Goal: Task Accomplishment & Management: Use online tool/utility

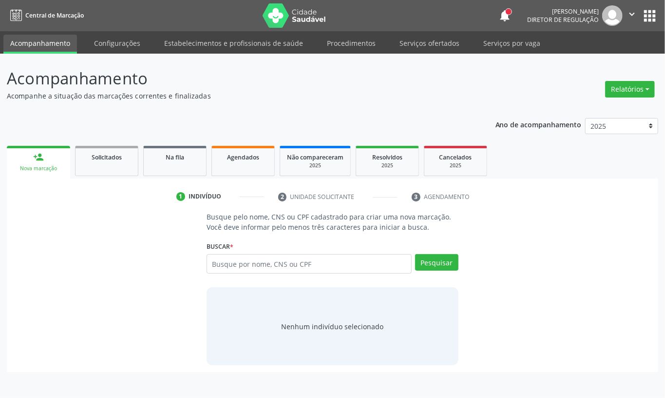
click at [300, 264] on input "text" at bounding box center [309, 263] width 205 height 19
click at [232, 267] on input "text" at bounding box center [309, 263] width 205 height 19
type input "700005923126707"
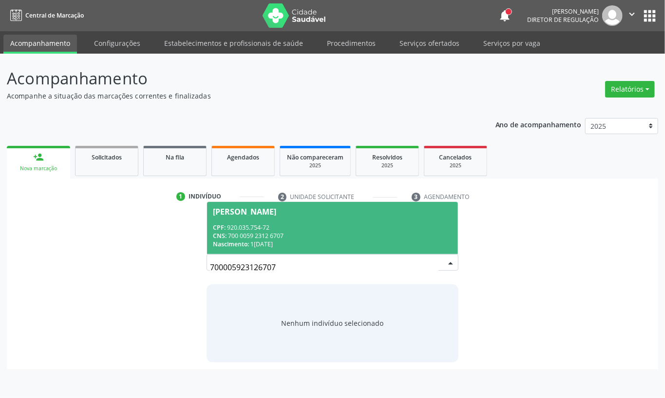
click at [324, 243] on div "Nascimento: 17/03/1973" at bounding box center [332, 244] width 239 height 8
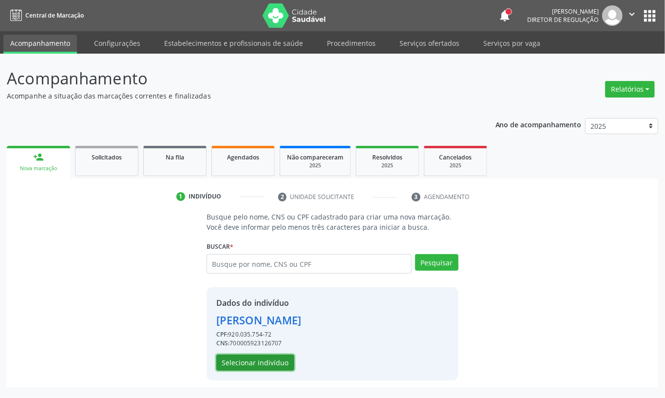
click at [278, 359] on button "Selecionar indivíduo" at bounding box center [255, 362] width 78 height 17
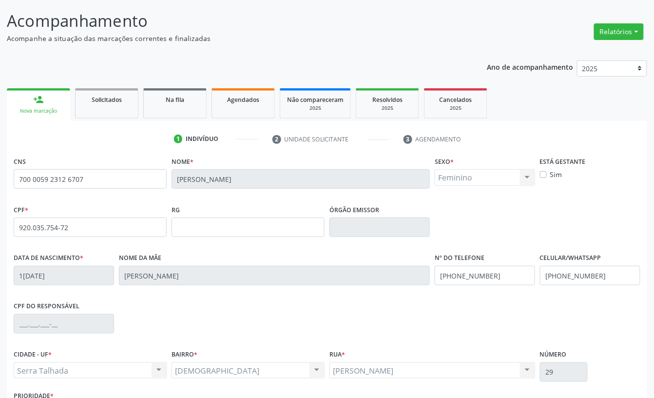
scroll to position [131, 0]
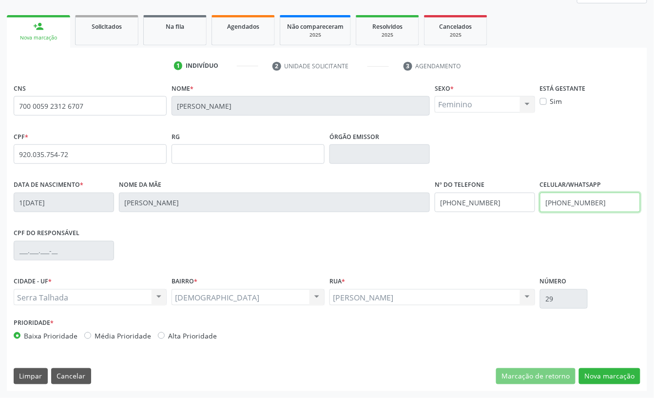
click at [583, 208] on input "(87) 9922-3641" at bounding box center [590, 202] width 100 height 19
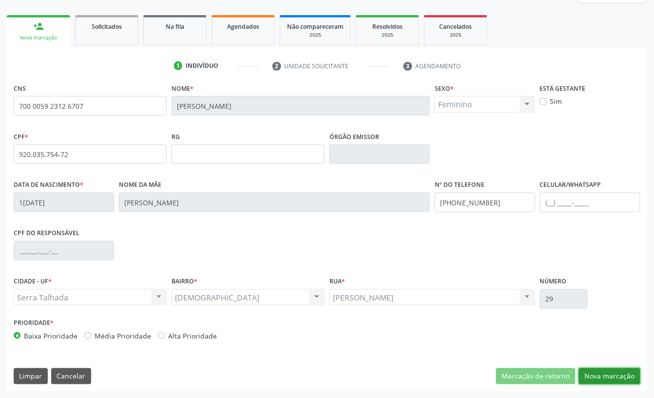
click at [610, 371] on button "Nova marcação" at bounding box center [609, 376] width 61 height 17
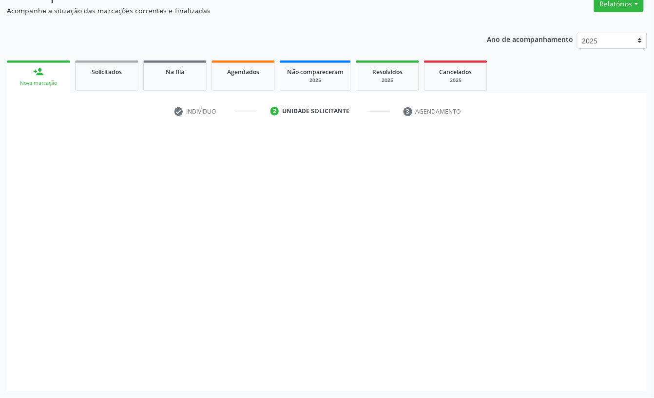
scroll to position [86, 0]
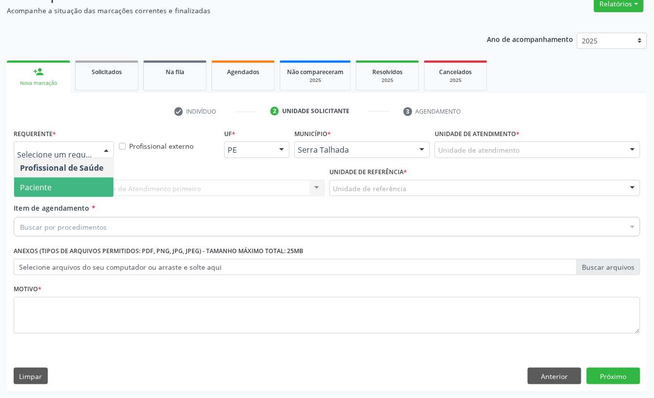
click at [71, 178] on span "Paciente" at bounding box center [63, 186] width 99 height 19
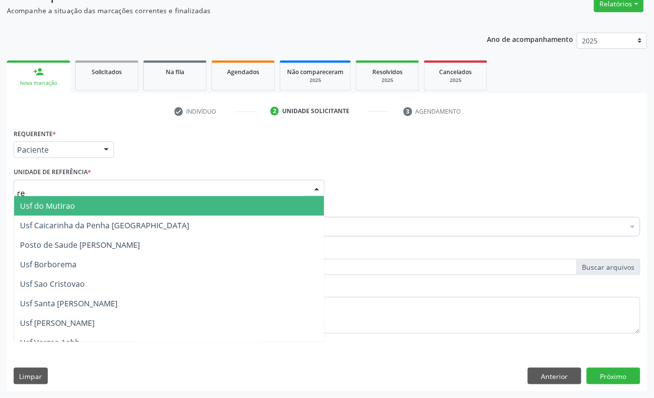
type input "rea"
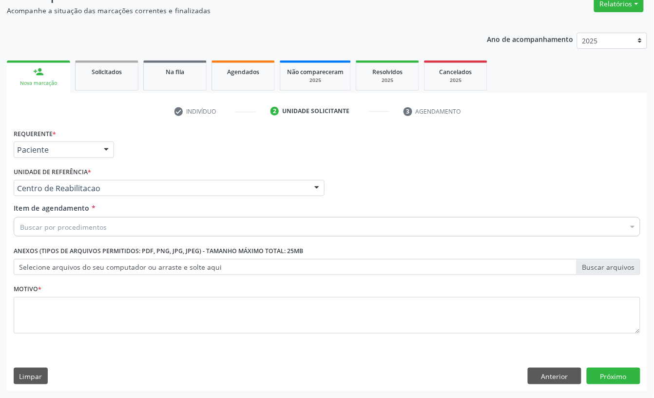
click at [45, 233] on div "Buscar por procedimentos" at bounding box center [327, 226] width 627 height 19
click at [20, 225] on input "Item de agendamento *" at bounding box center [20, 226] width 0 height 19
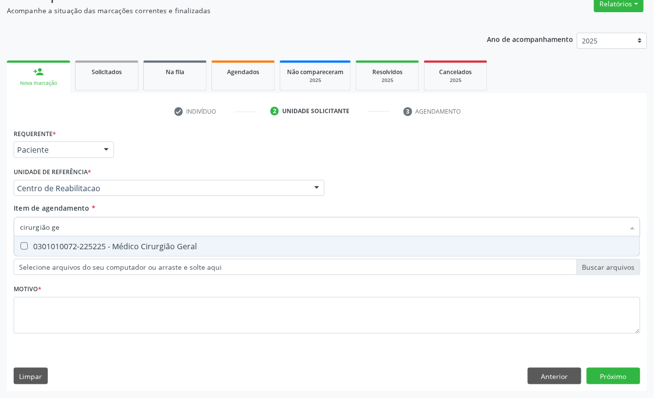
type input "cirurgião ger"
click at [100, 238] on span "0301010072-225225 - Médico Cirurgião Geral" at bounding box center [327, 245] width 626 height 19
checkbox Geral "true"
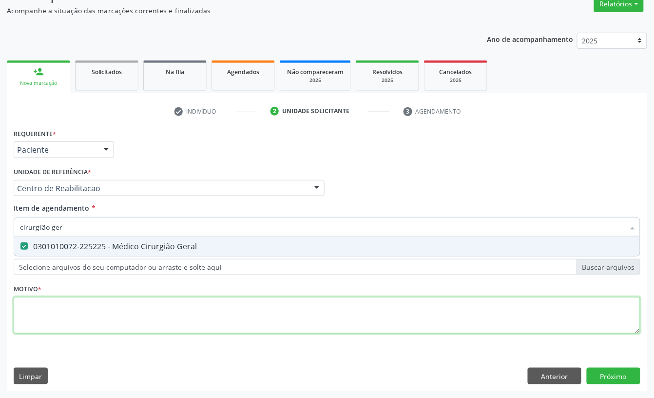
click at [75, 313] on div "Requerente * Paciente Profissional de Saúde Paciente Nenhum resultado encontrad…" at bounding box center [327, 236] width 627 height 221
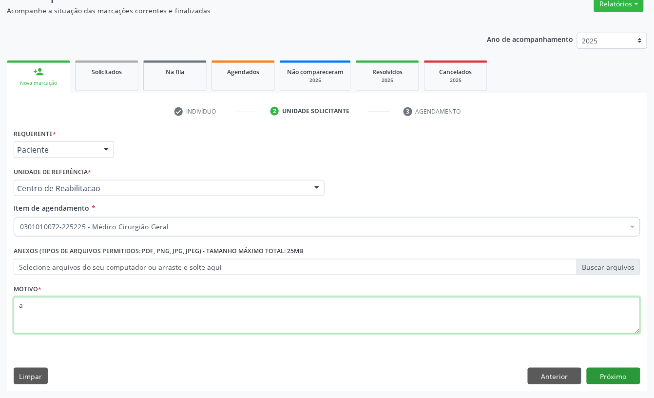
type textarea "a"
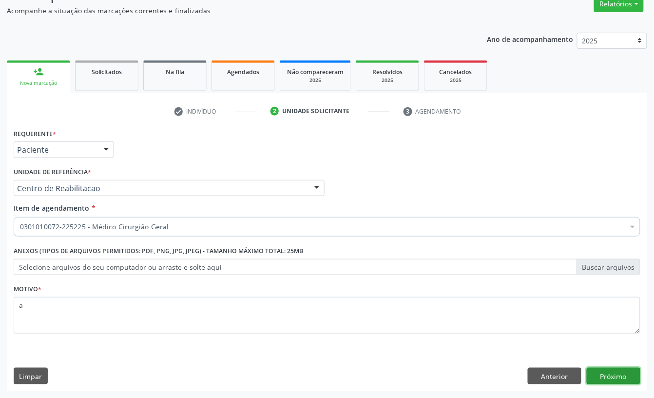
click at [592, 374] on button "Próximo" at bounding box center [614, 376] width 54 height 17
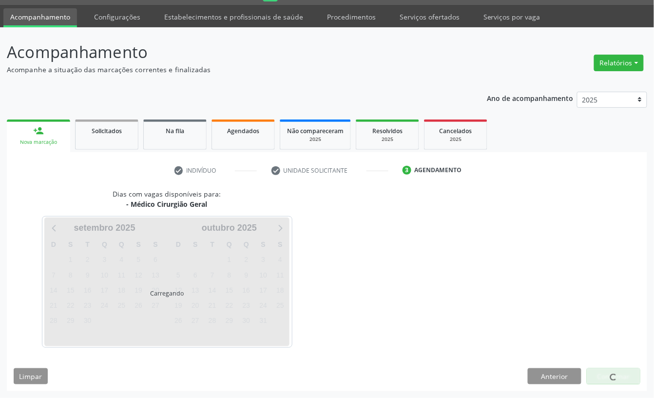
scroll to position [27, 0]
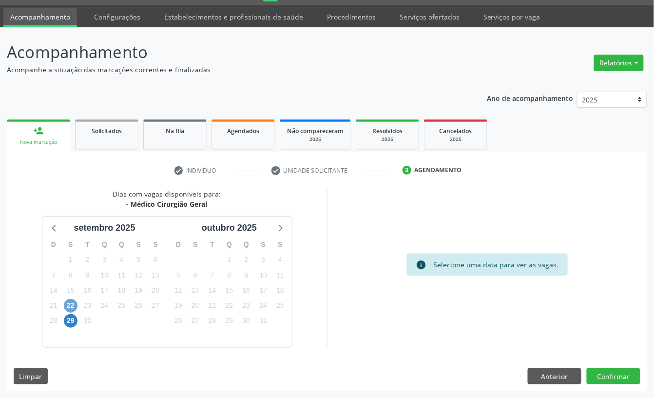
click at [68, 302] on span "22" at bounding box center [71, 306] width 14 height 14
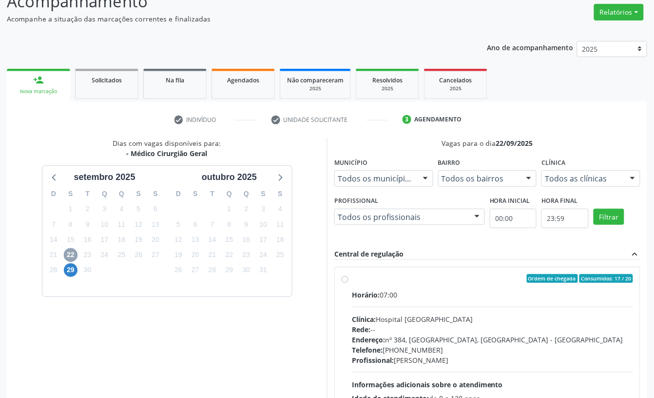
scroll to position [157, 0]
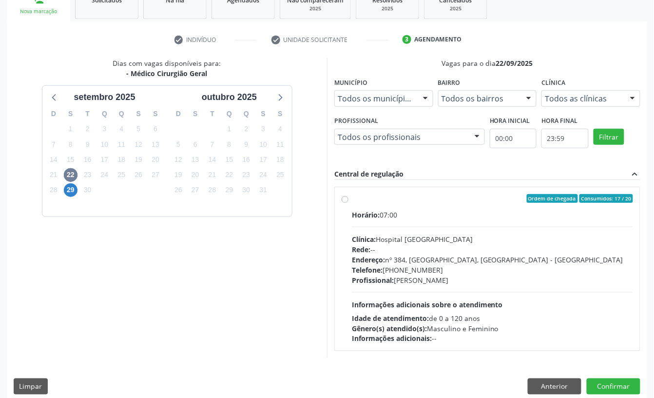
click at [392, 253] on div "Rede: --" at bounding box center [492, 249] width 281 height 10
click at [349, 203] on input "Ordem de chegada Consumidos: 17 / 20 Horário: 07:00 Clínica: Hospital Sao Franc…" at bounding box center [345, 198] width 7 height 9
radio input "true"
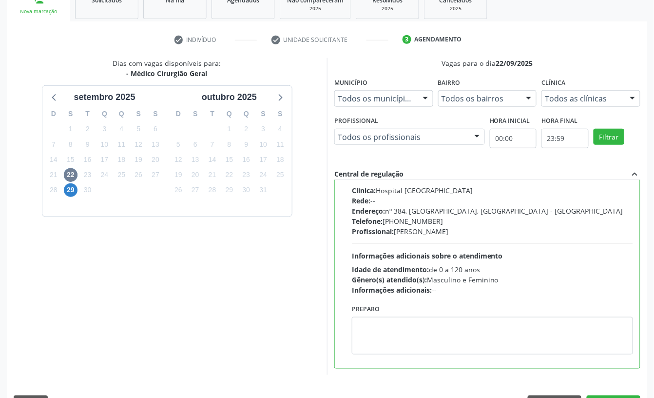
scroll to position [185, 0]
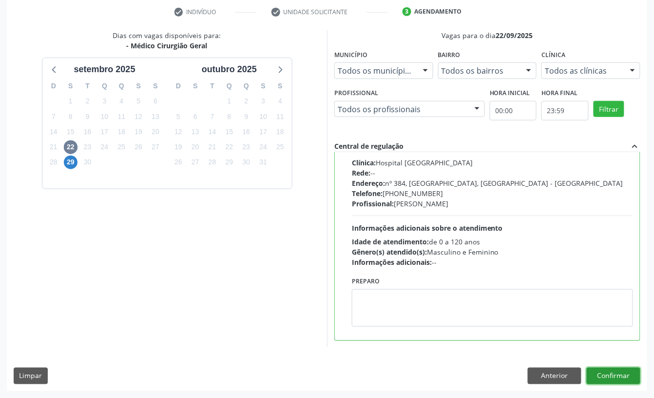
click at [634, 371] on button "Confirmar" at bounding box center [614, 376] width 54 height 17
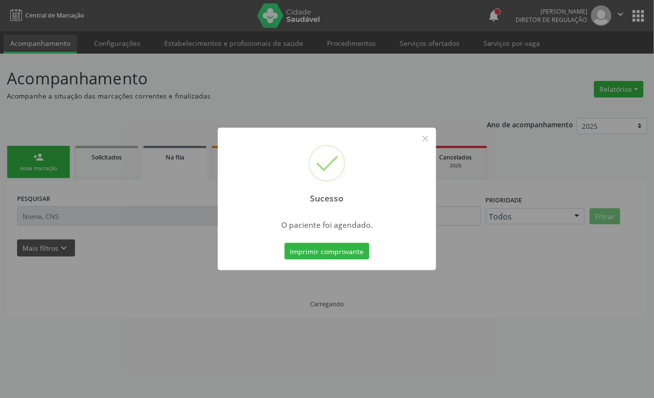
scroll to position [0, 0]
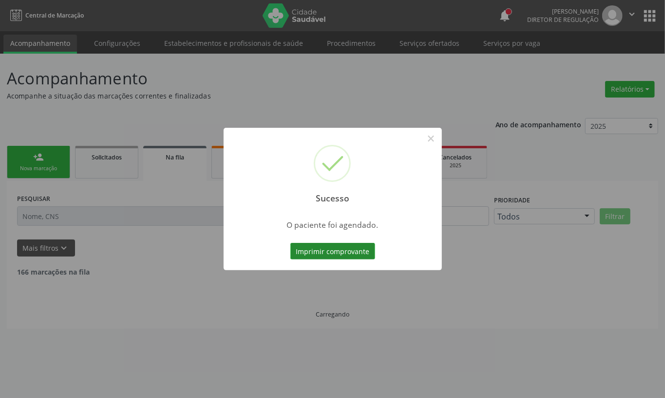
click at [338, 244] on button "Imprimir comprovante" at bounding box center [333, 251] width 85 height 17
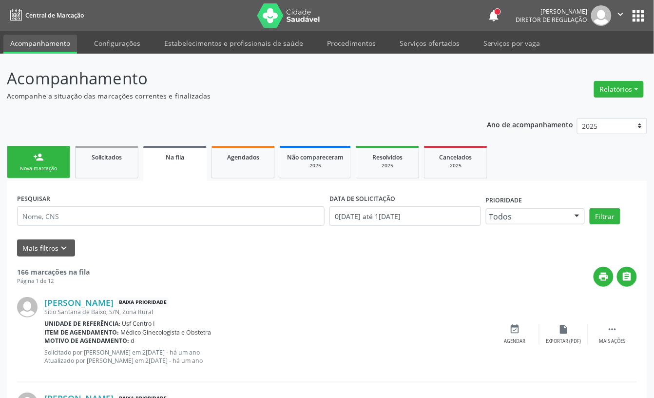
click at [43, 171] on div "Nova marcação" at bounding box center [38, 168] width 49 height 7
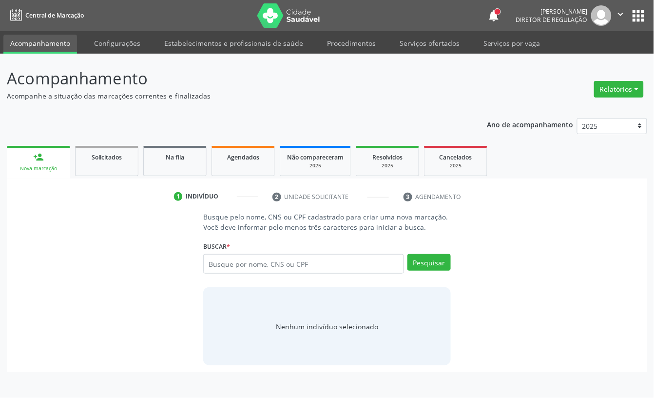
click at [49, 168] on div "Nova marcação" at bounding box center [39, 168] width 50 height 7
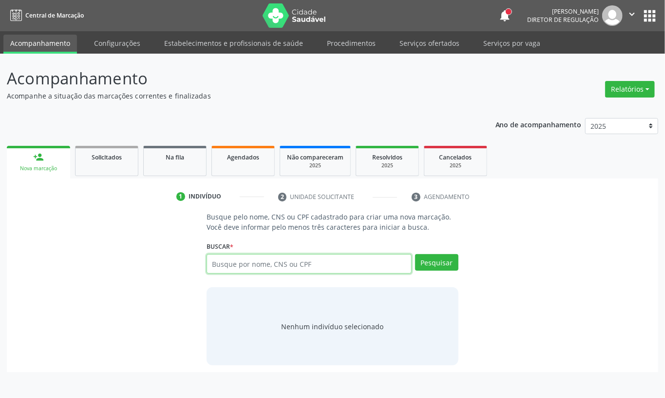
click at [220, 260] on input "text" at bounding box center [309, 263] width 205 height 19
type input "700005923126707"
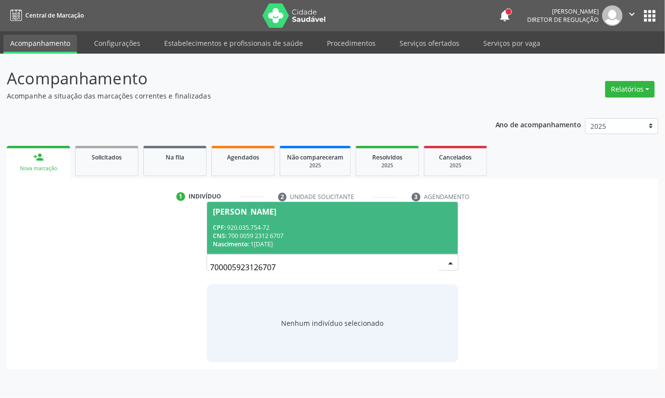
click at [236, 213] on div "Valeria Alves Ferreira" at bounding box center [244, 212] width 63 height 8
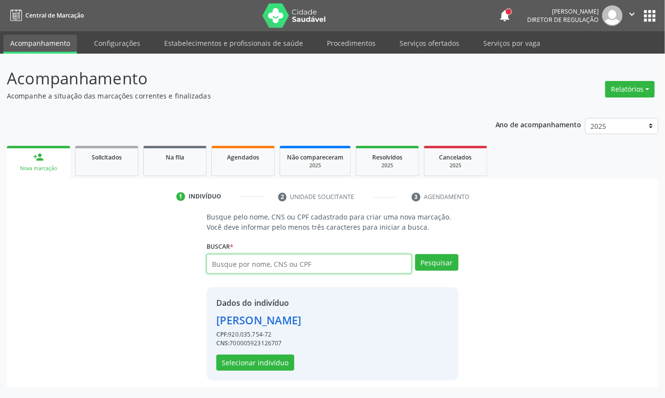
click at [244, 268] on input "text" at bounding box center [309, 263] width 205 height 19
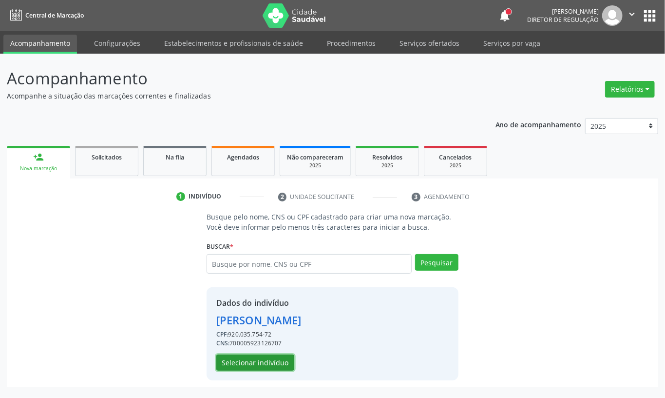
click at [247, 356] on button "Selecionar indivíduo" at bounding box center [255, 362] width 78 height 17
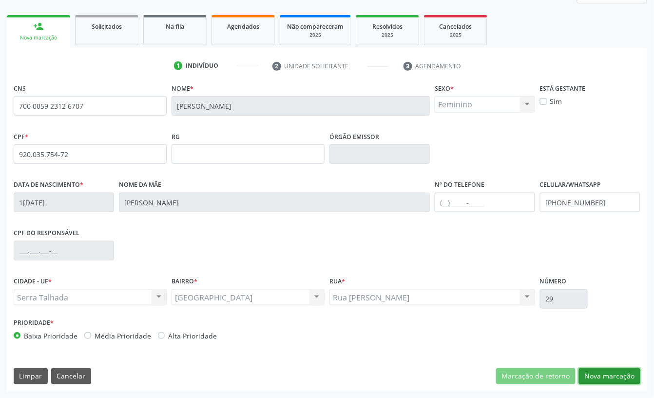
click at [598, 371] on button "Nova marcação" at bounding box center [609, 376] width 61 height 17
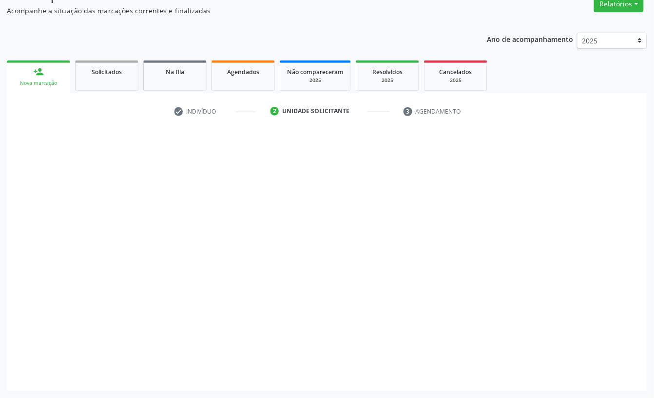
scroll to position [86, 0]
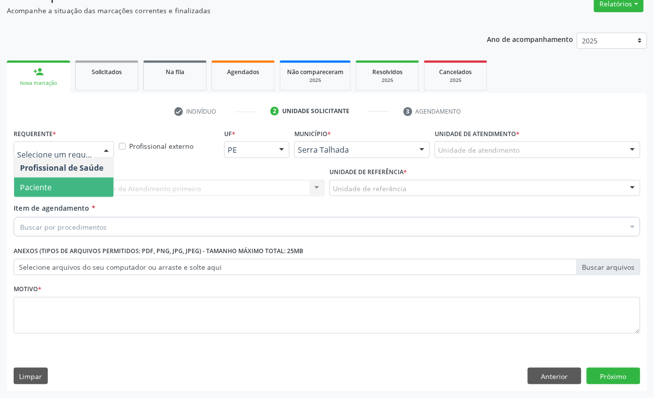
click at [57, 178] on span "Paciente" at bounding box center [63, 186] width 99 height 19
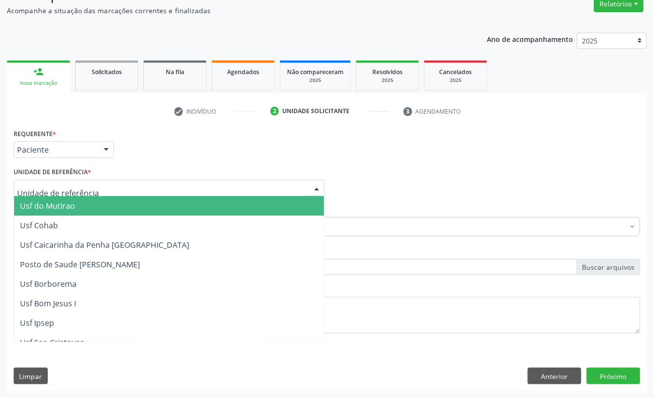
click at [57, 180] on div at bounding box center [169, 188] width 311 height 17
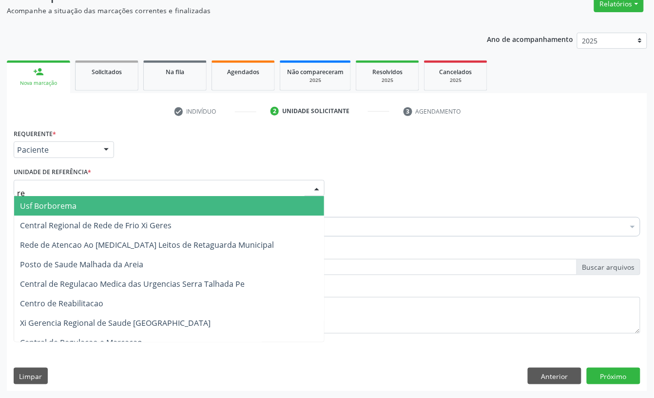
type input "rea"
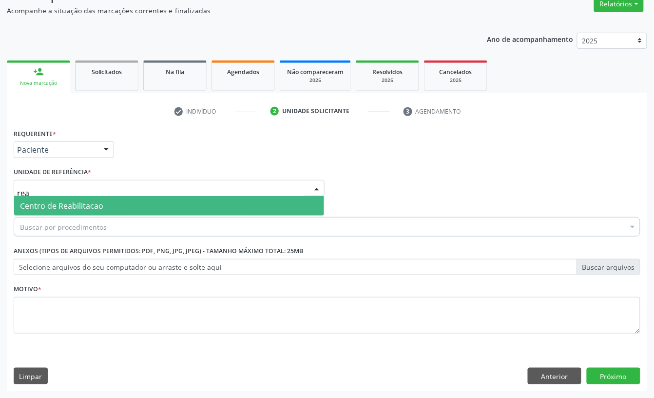
click at [63, 208] on span "Centro de Reabilitacao" at bounding box center [61, 205] width 83 height 11
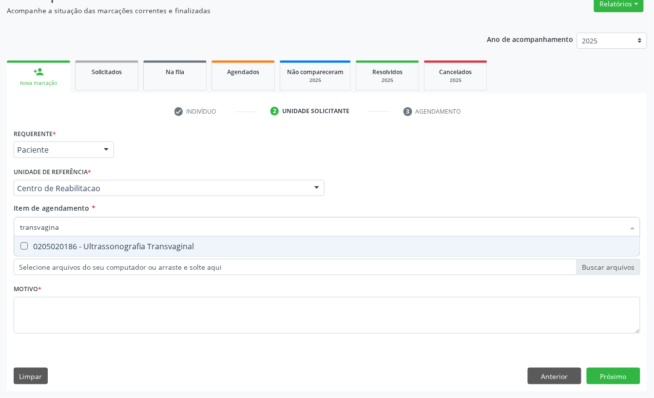
type input "transvaginal"
click at [66, 242] on div "0205020186 - Ultrassonografia Transvaginal" at bounding box center [327, 246] width 614 height 8
checkbox Transvaginal "true"
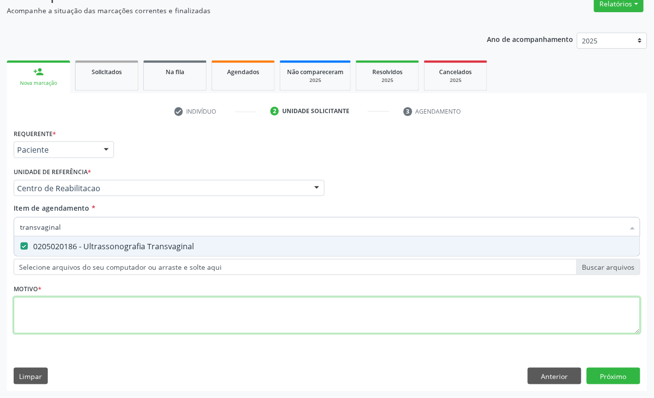
click at [55, 311] on div "Requerente * Paciente Profissional de Saúde Paciente Nenhum resultado encontrad…" at bounding box center [327, 236] width 627 height 221
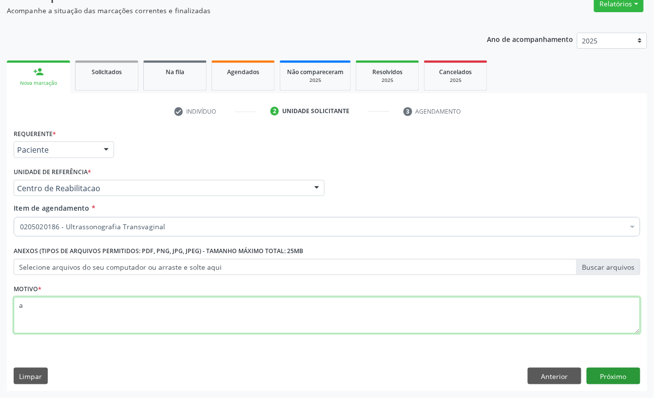
type textarea "a"
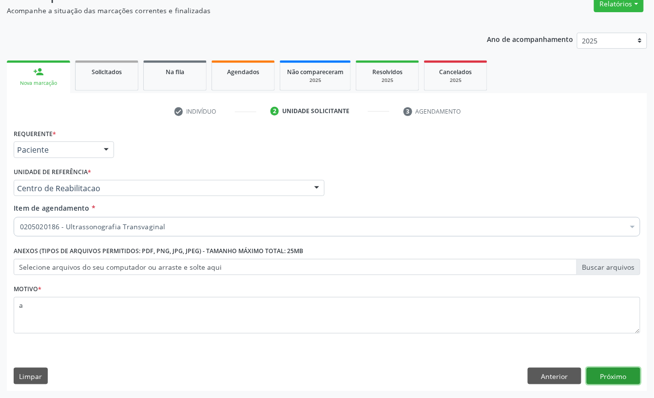
click at [605, 378] on button "Próximo" at bounding box center [614, 376] width 54 height 17
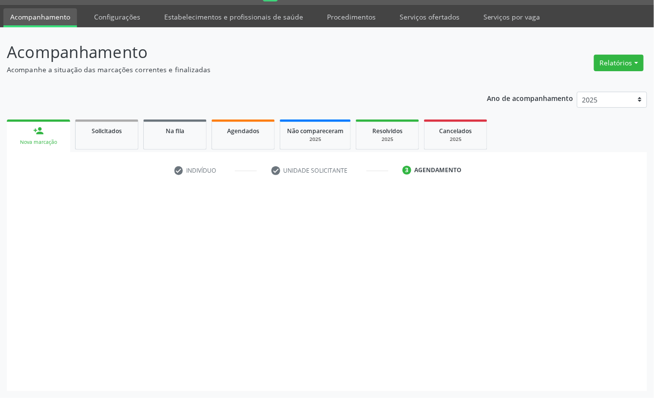
scroll to position [27, 0]
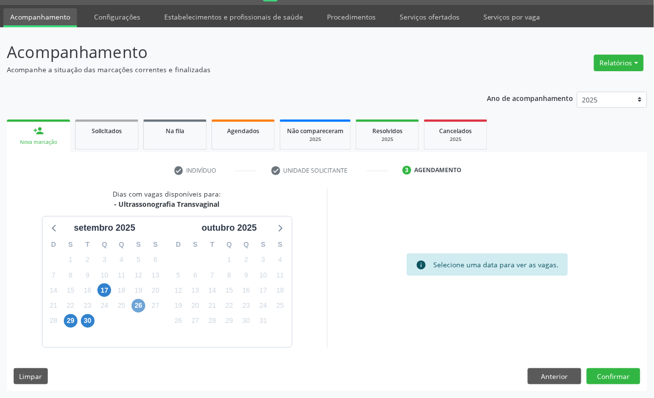
click at [143, 305] on span "26" at bounding box center [139, 306] width 14 height 14
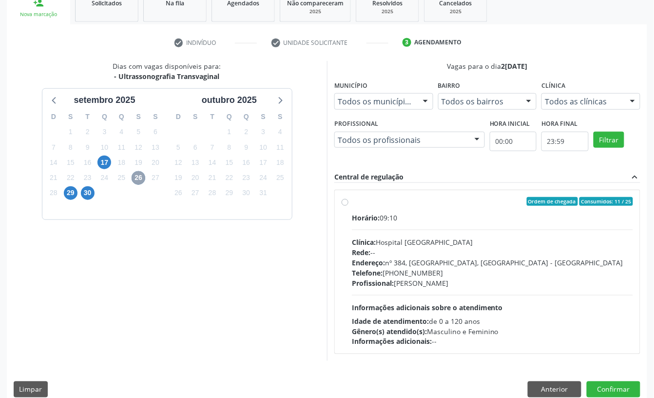
scroll to position [157, 0]
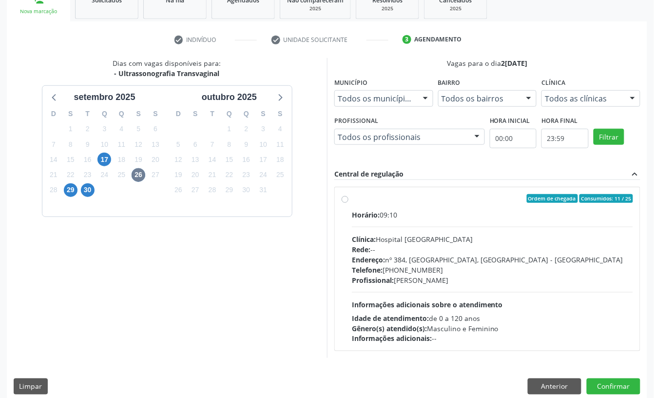
click at [404, 231] on div "Horário: 09:10 Clínica: Hospital Sao Francisco Rede: -- Endereço: nº 384, Varze…" at bounding box center [492, 277] width 281 height 134
click at [349, 203] on input "Ordem de chegada Consumidos: 11 / 25 Horário: 09:10 Clínica: Hospital Sao Franc…" at bounding box center [345, 198] width 7 height 9
radio input "true"
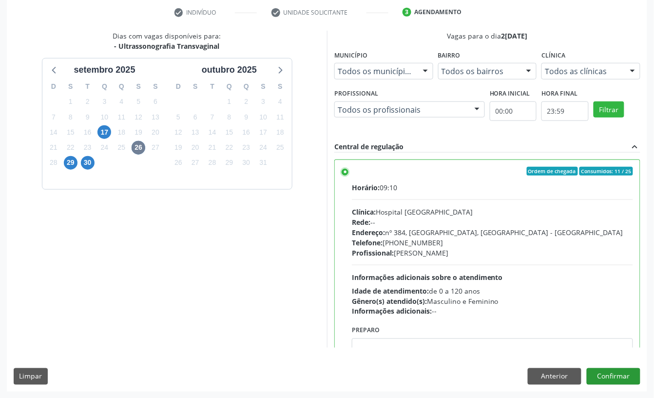
scroll to position [185, 0]
click at [620, 382] on button "Confirmar" at bounding box center [614, 376] width 54 height 17
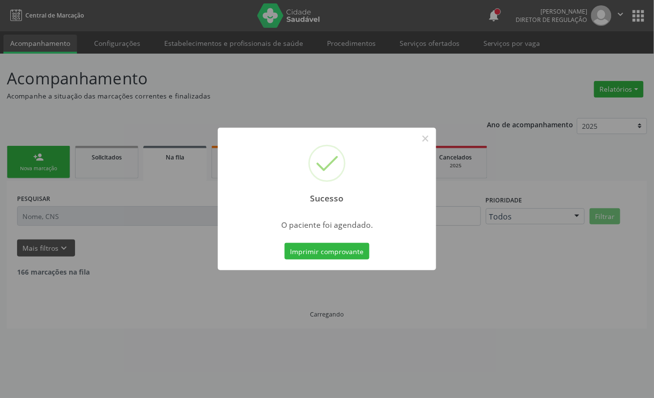
scroll to position [0, 0]
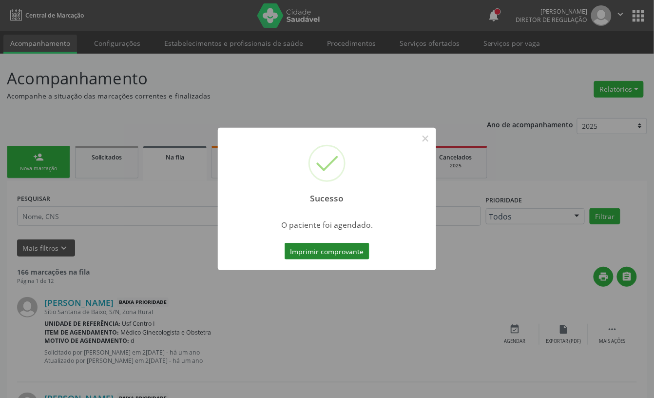
click at [337, 256] on button "Imprimir comprovante" at bounding box center [327, 251] width 85 height 17
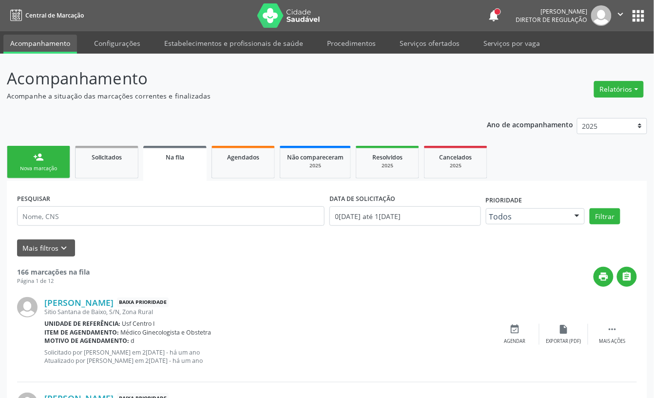
click at [56, 160] on link "person_add Nova marcação" at bounding box center [38, 162] width 63 height 33
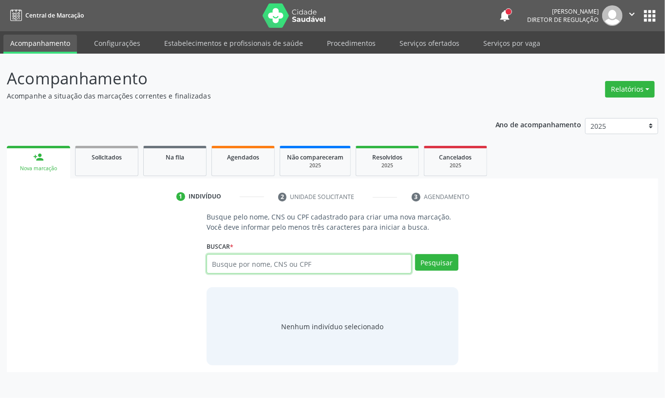
click at [240, 265] on input "text" at bounding box center [309, 263] width 205 height 19
type input "700005923126707"
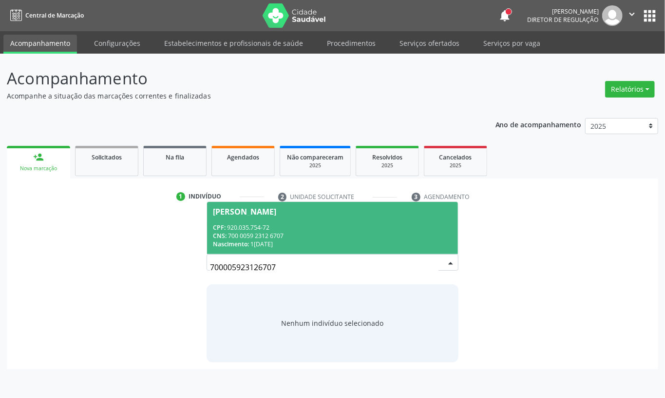
click at [289, 233] on div "CNS: 700 0059 2312 6707" at bounding box center [332, 236] width 239 height 8
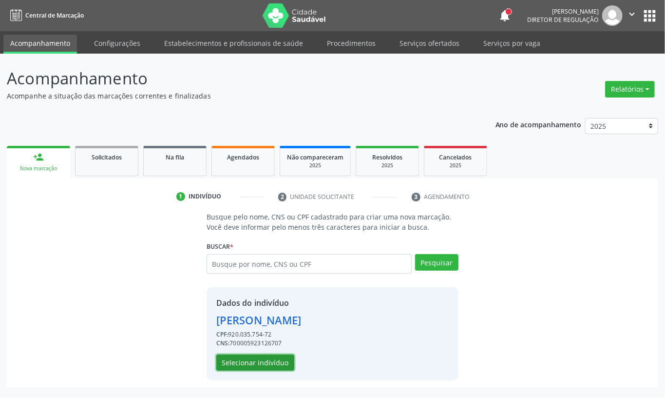
click at [275, 361] on button "Selecionar indivíduo" at bounding box center [255, 362] width 78 height 17
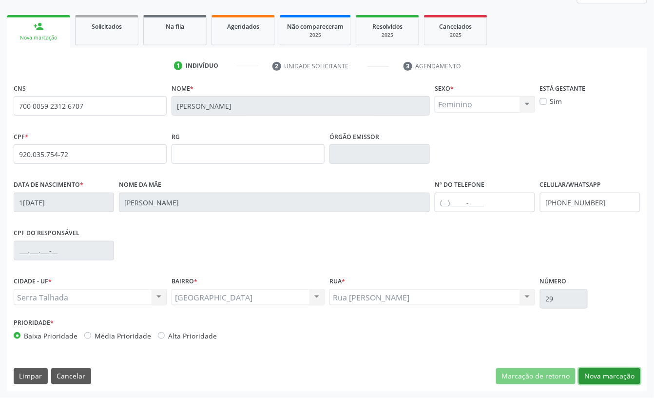
click at [627, 378] on button "Nova marcação" at bounding box center [609, 376] width 61 height 17
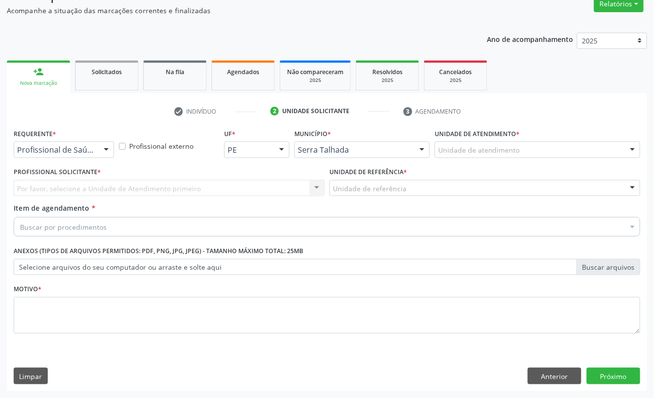
scroll to position [86, 0]
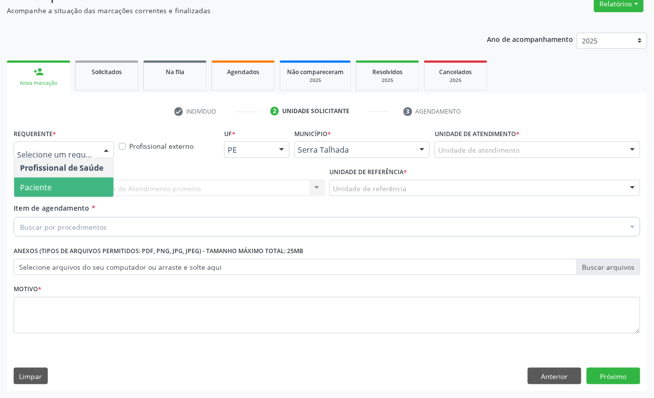
click at [77, 190] on span "Paciente" at bounding box center [63, 186] width 99 height 19
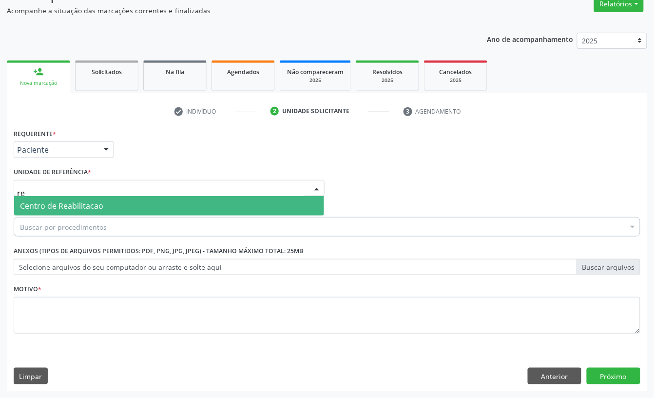
type input "rea"
click at [77, 208] on span "Centro de Reabilitacao" at bounding box center [61, 205] width 83 height 11
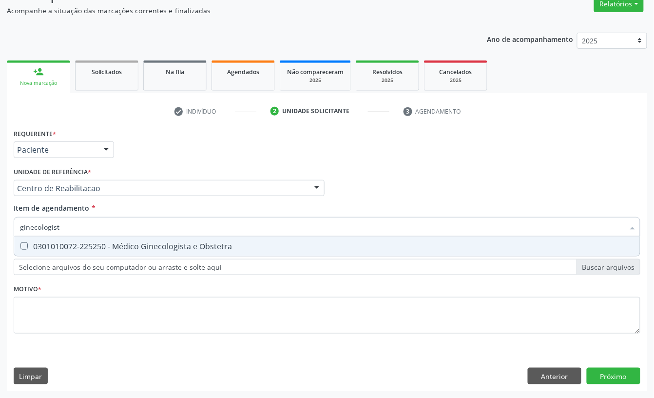
type input "ginecologista"
click at [78, 237] on span "0301010072-225250 - Médico Ginecologista e Obstetra" at bounding box center [327, 245] width 626 height 19
checkbox Obstetra "true"
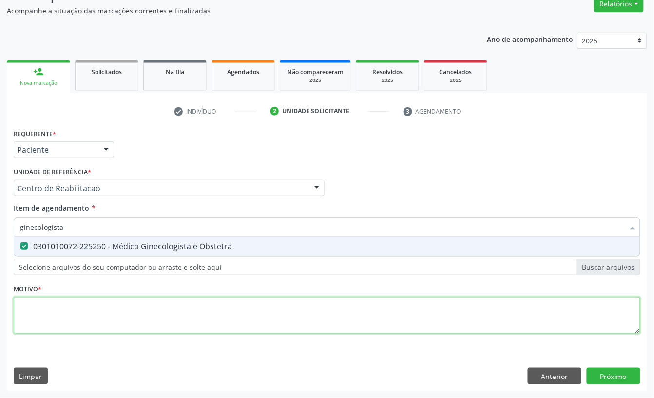
click at [63, 331] on div "Requerente * Paciente Profissional de Saúde Paciente Nenhum resultado encontrad…" at bounding box center [327, 236] width 627 height 221
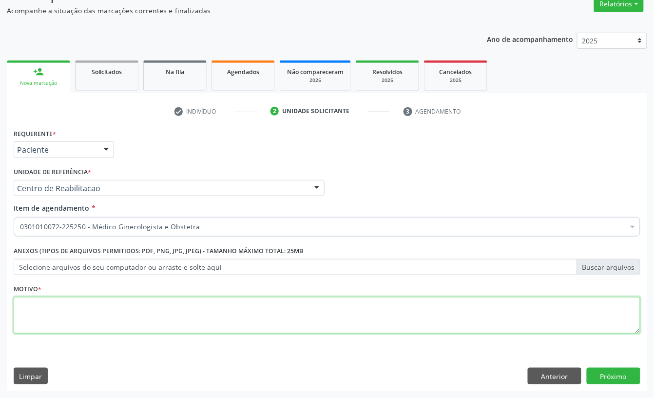
click at [63, 321] on li "Não selecionados" at bounding box center [399, 321] width 771 height 26
type textarea "a"
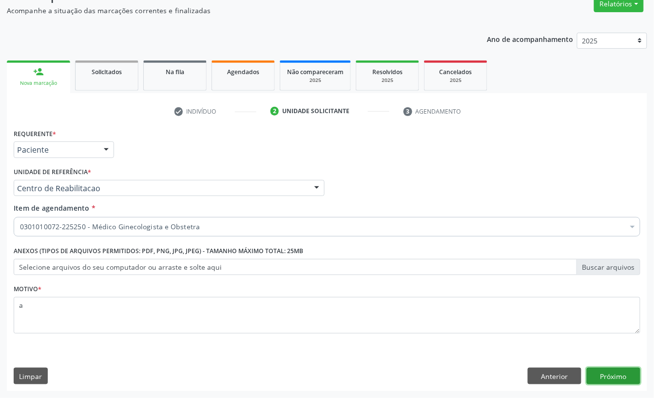
click at [615, 373] on button "Próximo" at bounding box center [614, 376] width 54 height 17
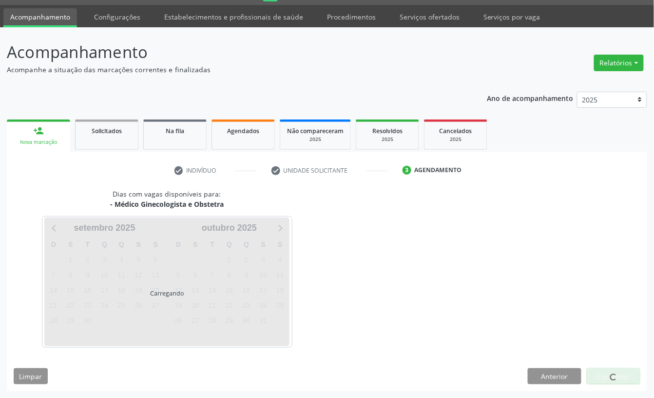
scroll to position [27, 0]
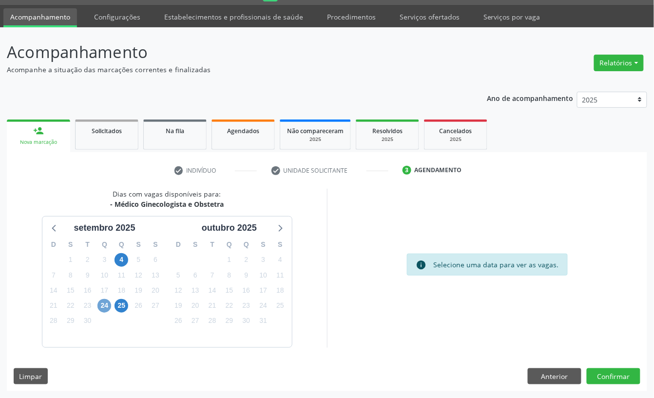
click at [107, 304] on span "24" at bounding box center [104, 306] width 14 height 14
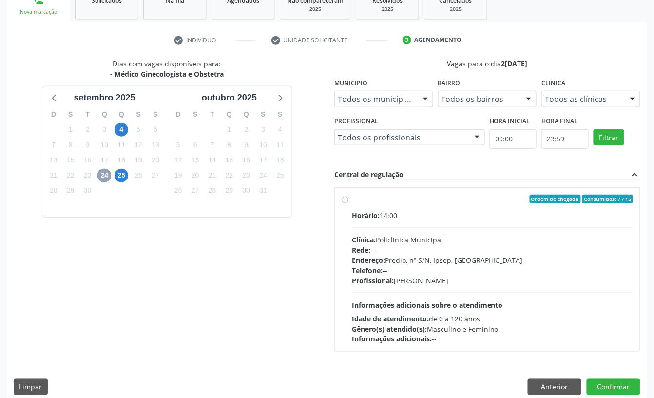
scroll to position [157, 0]
click at [396, 238] on div "Clínica: Policlinica Municipal" at bounding box center [492, 239] width 281 height 10
click at [349, 203] on input "Ordem de chegada Consumidos: 7 / 15 Horário: 14:00 Clínica: Policlinica Municip…" at bounding box center [345, 198] width 7 height 9
radio input "true"
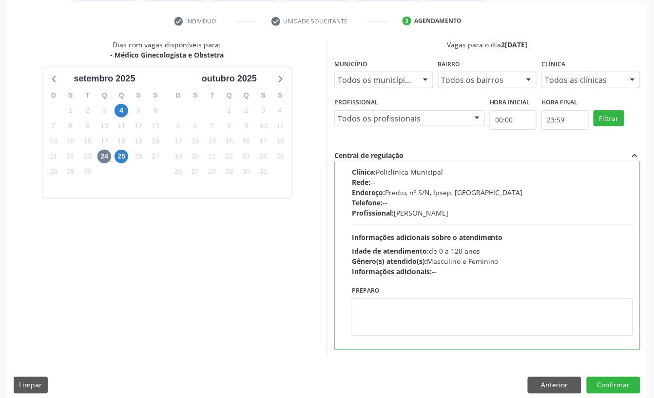
scroll to position [185, 0]
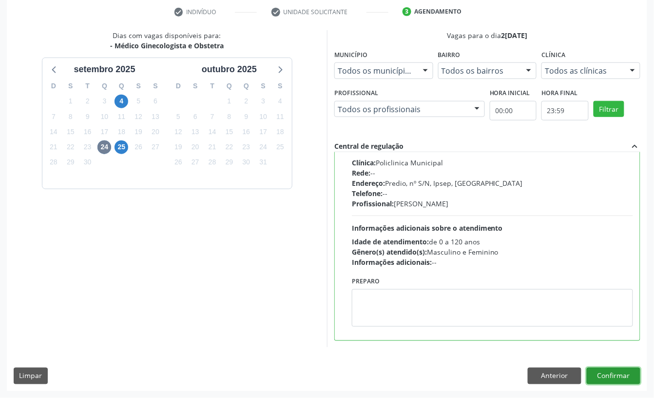
click at [621, 372] on button "Confirmar" at bounding box center [614, 376] width 54 height 17
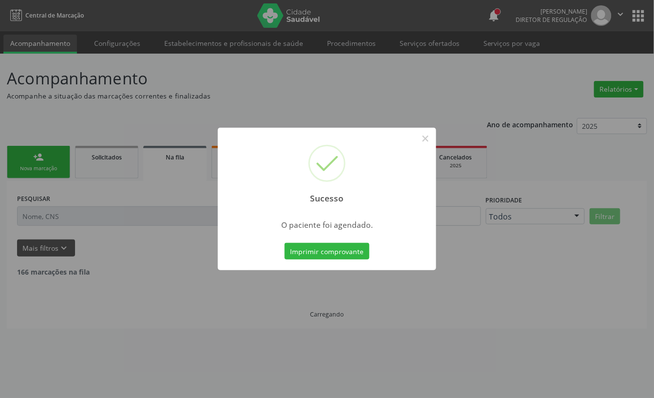
scroll to position [0, 0]
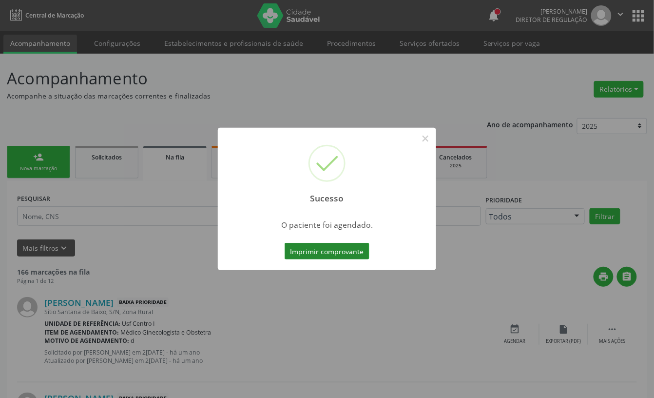
click at [351, 255] on button "Imprimir comprovante" at bounding box center [327, 251] width 85 height 17
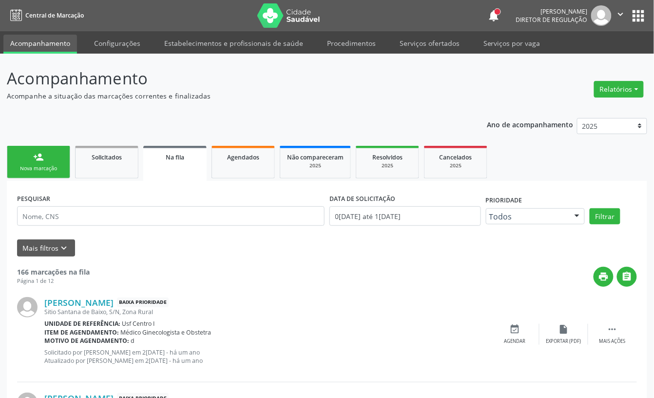
click at [57, 170] on div "Nova marcação" at bounding box center [38, 168] width 49 height 7
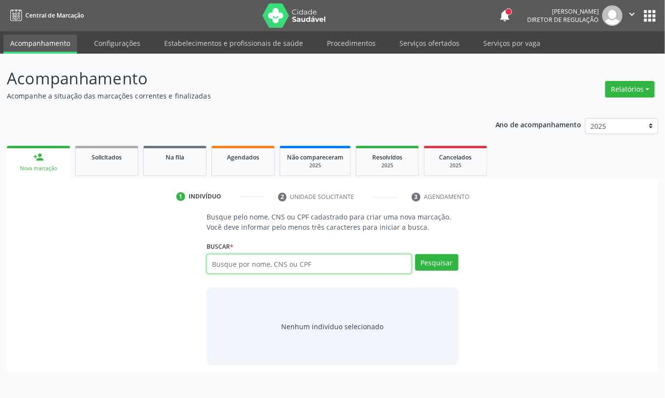
click at [256, 268] on input "text" at bounding box center [309, 263] width 205 height 19
type input "703407215770716"
click at [455, 273] on div "Pesquisar" at bounding box center [435, 267] width 47 height 26
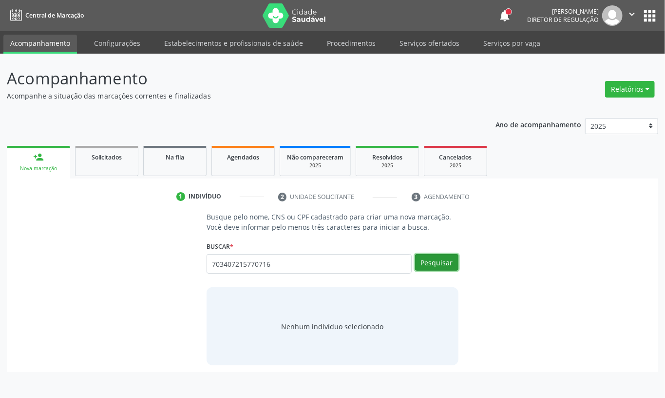
click at [451, 266] on button "Pesquisar" at bounding box center [436, 262] width 43 height 17
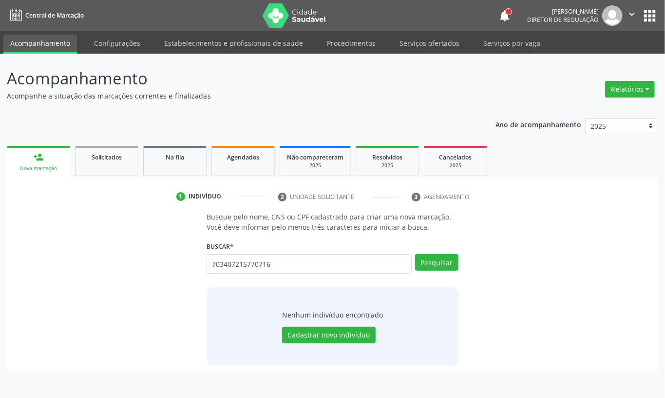
click at [346, 281] on div "Busque pelo nome, CNS ou CPF cadastrado para criar uma nova marcação. Você deve…" at bounding box center [333, 289] width 266 height 154
click at [302, 271] on input "703407215770716" at bounding box center [309, 263] width 205 height 19
type input "703407215770716"
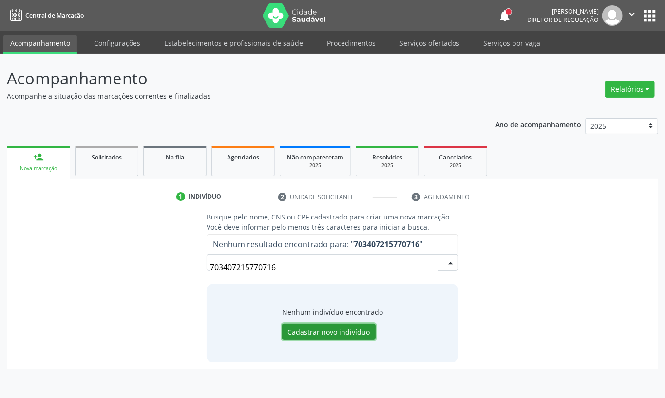
click at [313, 334] on button "Cadastrar novo indivíduo" at bounding box center [329, 332] width 94 height 17
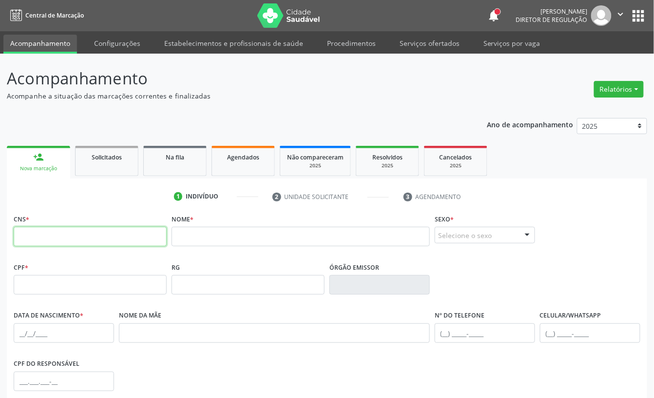
click at [121, 237] on input "text" at bounding box center [90, 236] width 153 height 19
type input "703 4072 1577 0716"
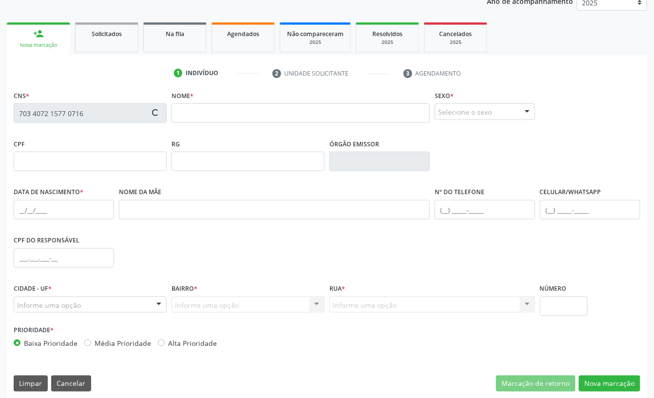
scroll to position [130, 0]
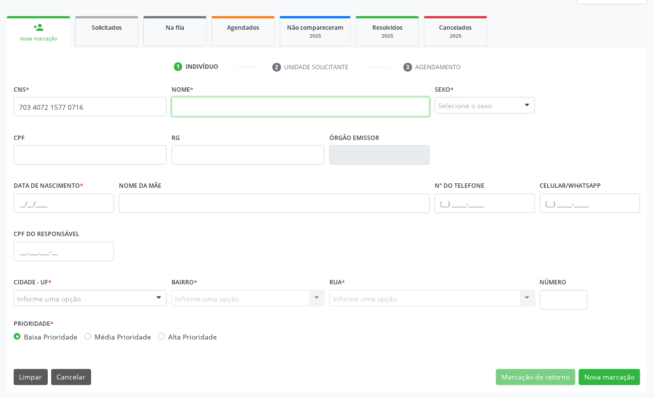
click at [242, 103] on input "text" at bounding box center [301, 106] width 258 height 19
type input "lucia lopes oliveira"
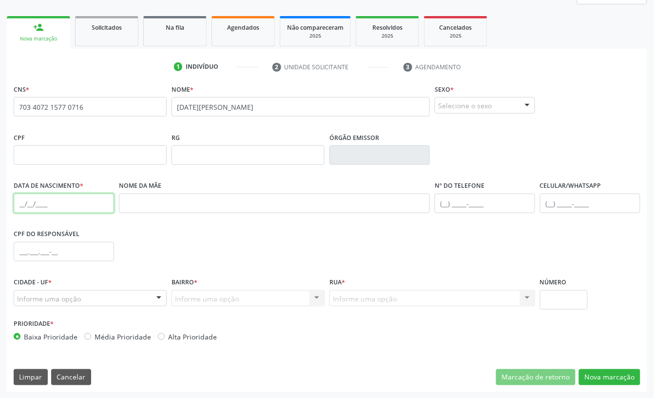
click at [21, 203] on input "text" at bounding box center [64, 203] width 100 height 19
type input "02/09/1969"
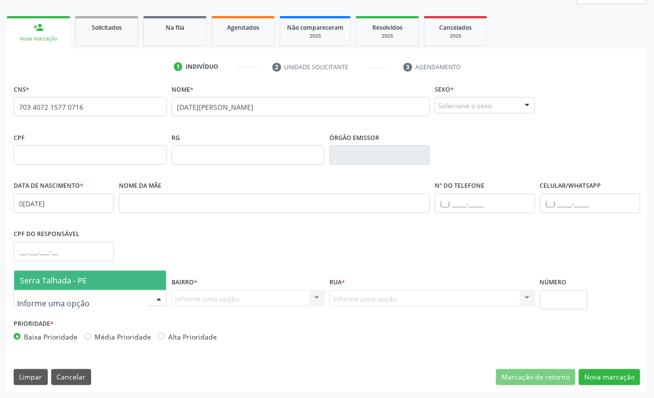
click at [54, 285] on span "Serra Talhada - PE" at bounding box center [53, 280] width 67 height 11
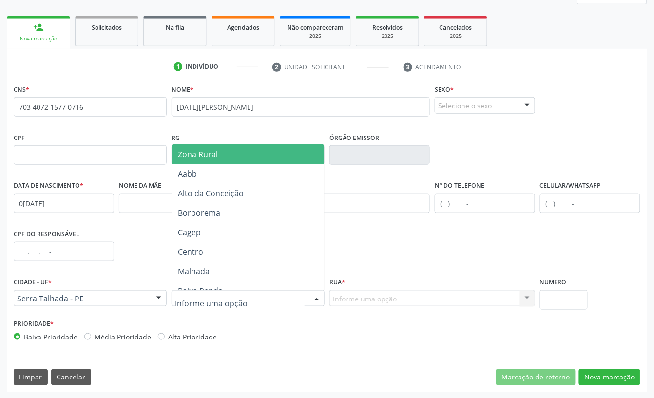
click at [225, 160] on span "Zona Rural" at bounding box center [250, 153] width 156 height 19
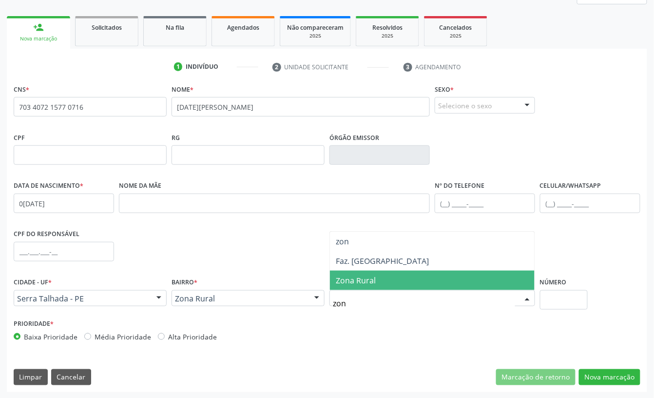
type input "zona"
click at [365, 272] on span "Zona Rural" at bounding box center [432, 280] width 205 height 19
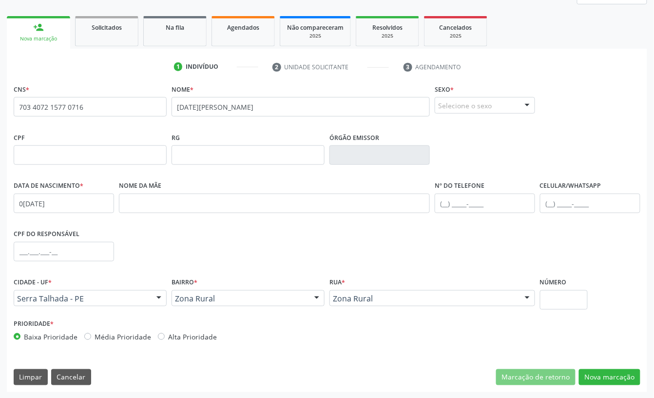
scroll to position [131, 0]
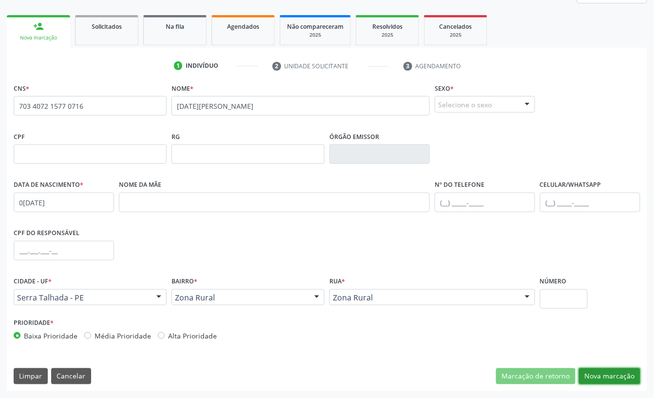
click at [596, 380] on button "Nova marcação" at bounding box center [609, 376] width 61 height 17
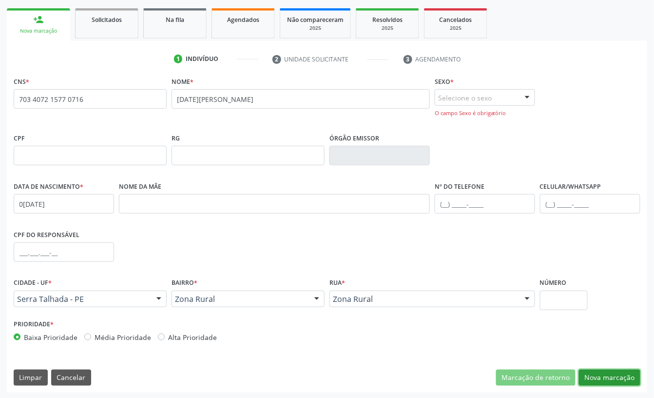
scroll to position [139, 0]
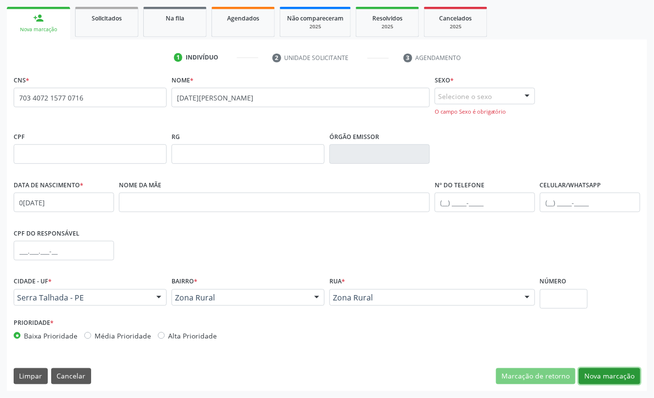
click at [605, 376] on button "Nova marcação" at bounding box center [609, 376] width 61 height 17
click at [615, 369] on button "Nova marcação" at bounding box center [609, 376] width 61 height 17
click at [602, 369] on button "Nova marcação" at bounding box center [609, 376] width 61 height 17
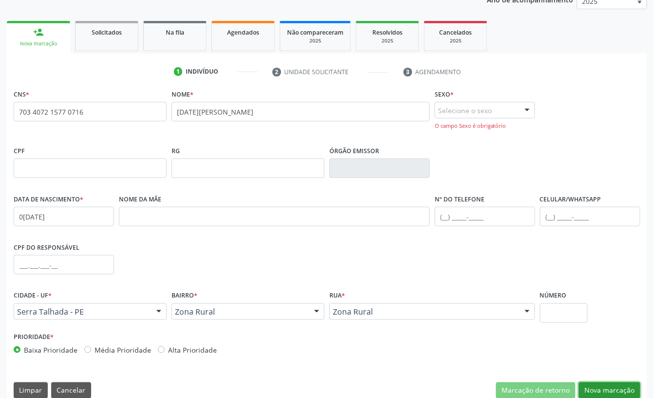
scroll to position [75, 0]
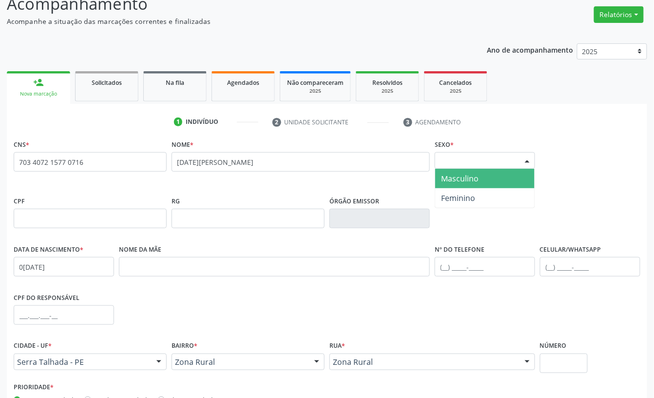
click at [486, 155] on div "Selecione o sexo" at bounding box center [485, 160] width 100 height 17
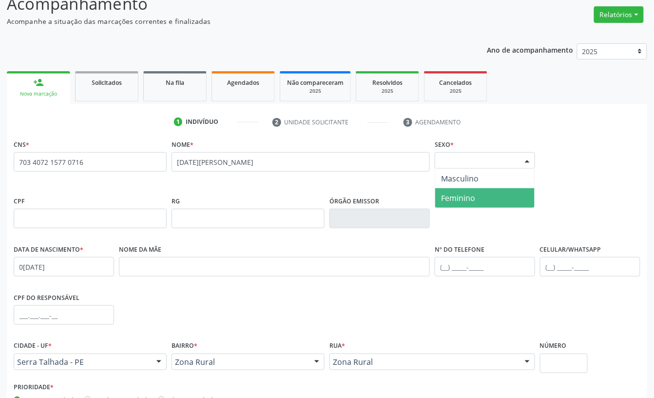
click at [461, 195] on span "Feminino" at bounding box center [458, 198] width 34 height 11
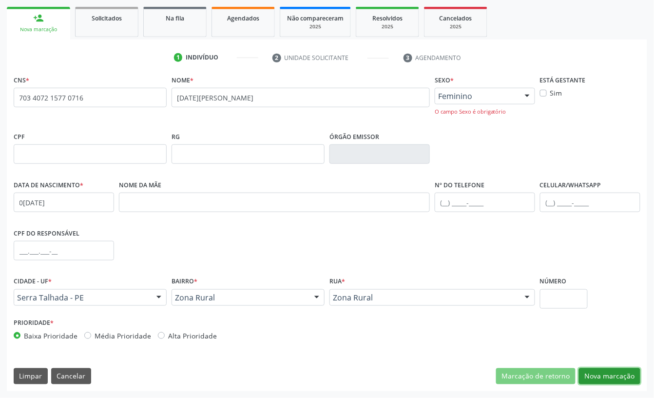
click at [622, 373] on button "Nova marcação" at bounding box center [609, 376] width 61 height 17
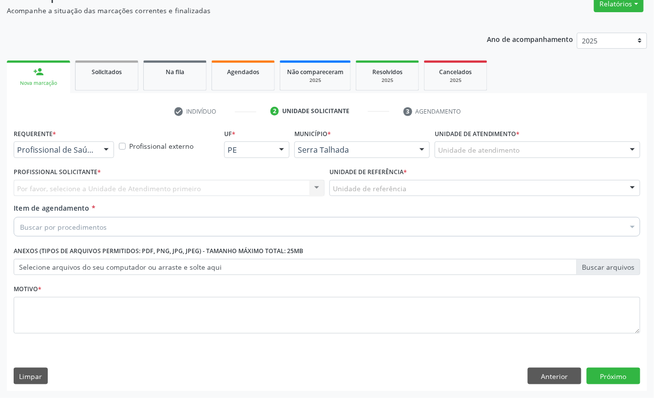
scroll to position [86, 0]
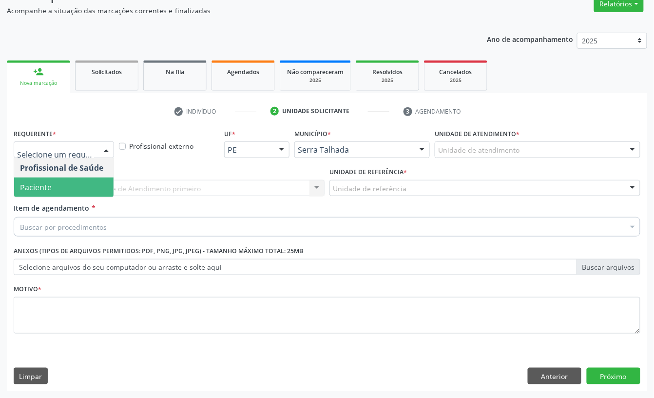
click at [34, 182] on span "Paciente" at bounding box center [36, 187] width 32 height 11
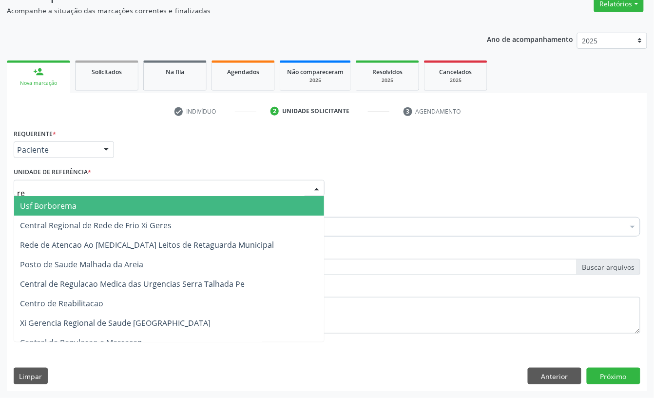
type input "rea"
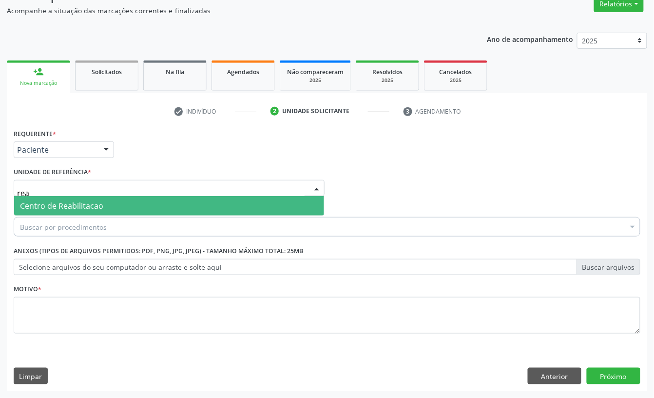
click at [43, 200] on span "Centro de Reabilitacao" at bounding box center [61, 205] width 83 height 11
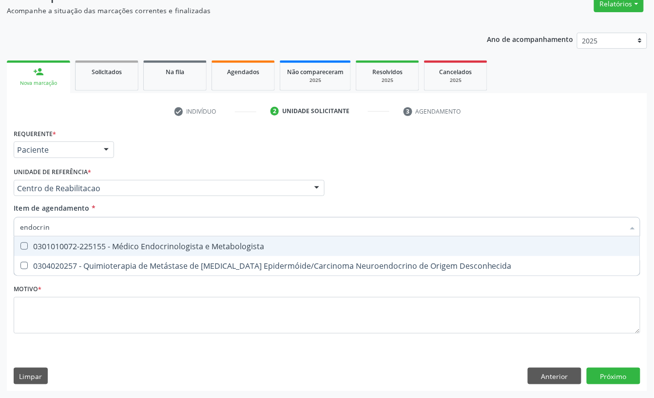
type input "endocrino"
click at [51, 248] on div "0301010072-225155 - Médico Endocrinologista e Metabologista" at bounding box center [327, 246] width 614 height 8
checkbox Metabologista "true"
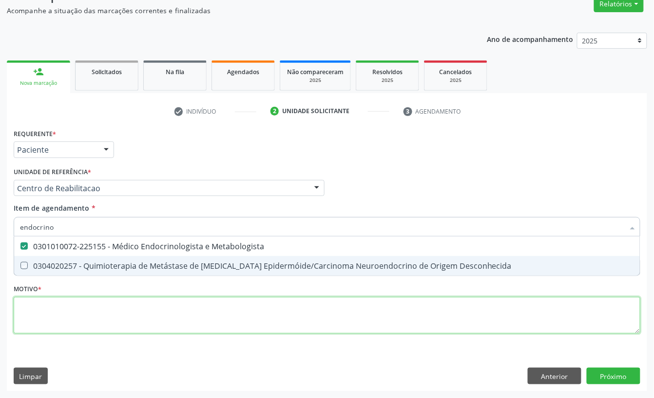
click at [44, 317] on div "Requerente * Paciente Profissional de Saúde Paciente Nenhum resultado encontrad…" at bounding box center [327, 236] width 627 height 221
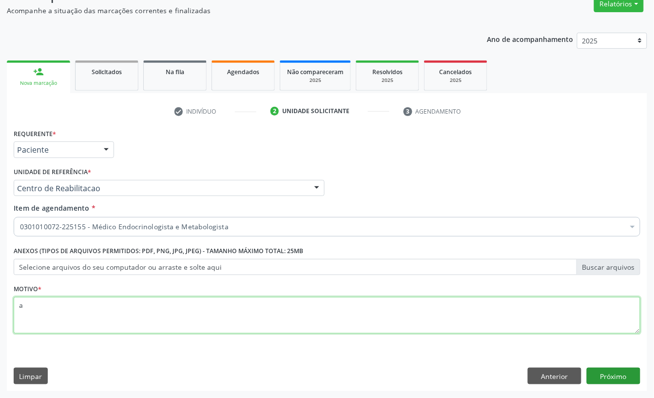
type textarea "a"
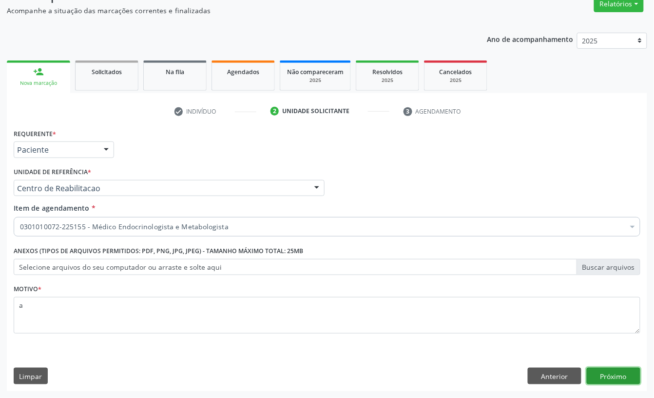
click at [625, 371] on button "Próximo" at bounding box center [614, 376] width 54 height 17
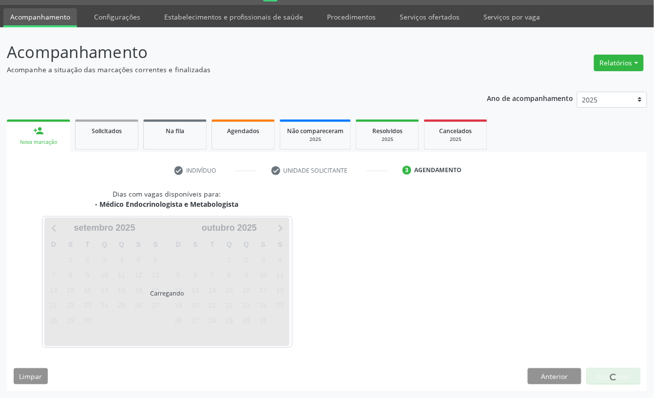
scroll to position [27, 0]
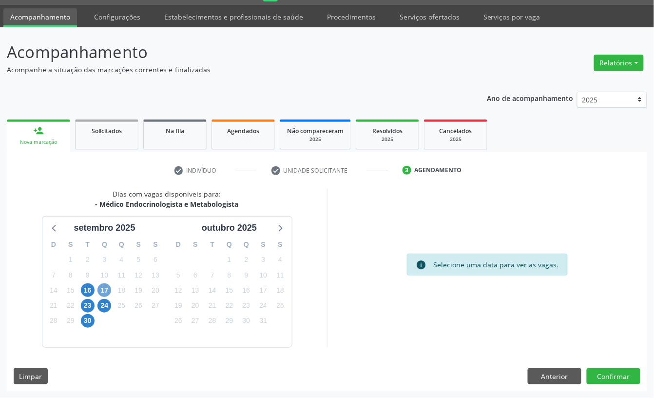
click at [106, 291] on span "17" at bounding box center [104, 290] width 14 height 14
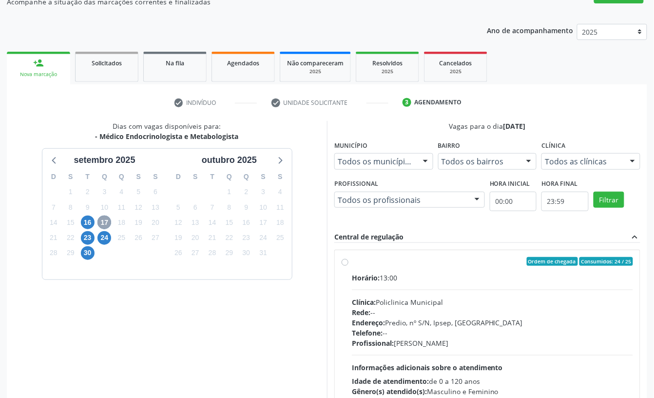
scroll to position [157, 0]
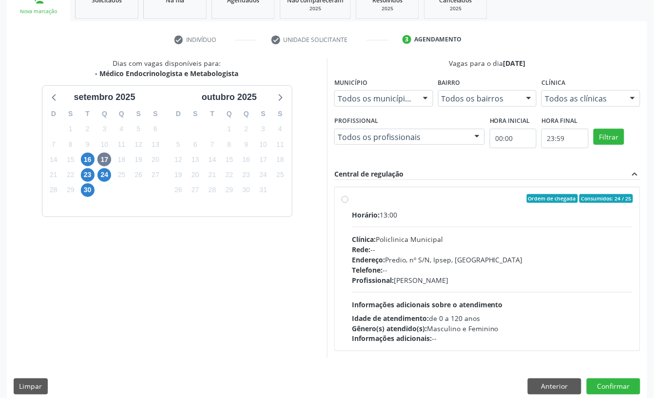
click at [411, 225] on div "Horário: 13:00 Clínica: Policlinica Municipal Rede: -- Endereço: Predio, nº S/N…" at bounding box center [492, 277] width 281 height 134
click at [349, 203] on input "Ordem de chegada Consumidos: 24 / 25 Horário: 13:00 Clínica: Policlinica Munici…" at bounding box center [345, 198] width 7 height 9
radio input "true"
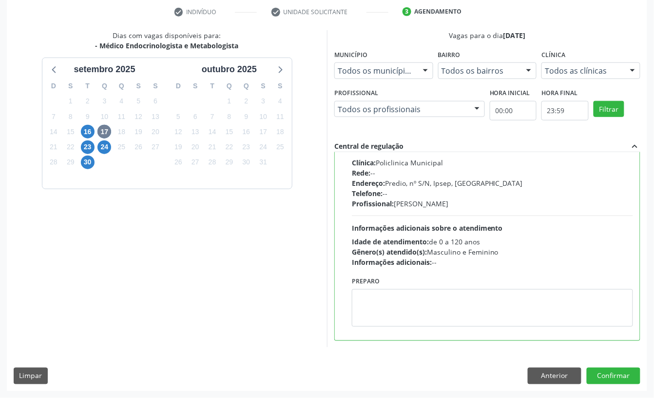
scroll to position [0, 0]
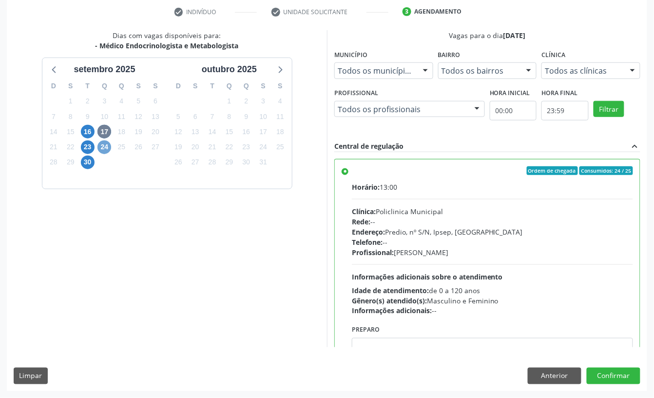
click at [98, 149] on span "24" at bounding box center [104, 147] width 14 height 14
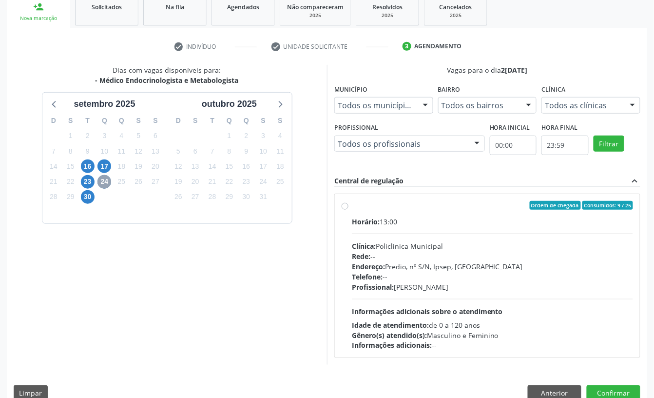
scroll to position [169, 0]
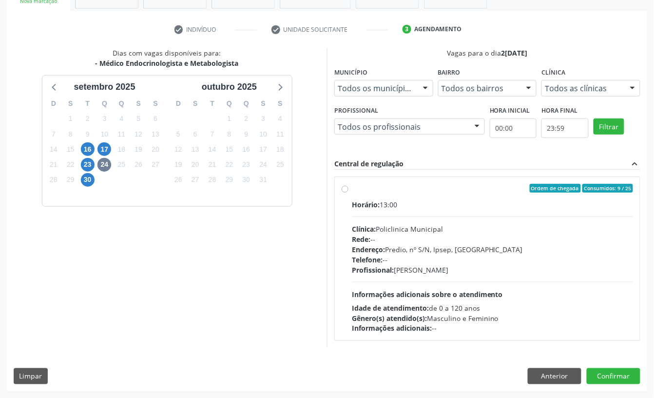
click at [440, 224] on div "Clínica: Policlinica Municipal" at bounding box center [492, 229] width 281 height 10
click at [349, 193] on input "Ordem de chegada Consumidos: 9 / 25 Horário: 13:00 Clínica: Policlinica Municip…" at bounding box center [345, 188] width 7 height 9
radio input "true"
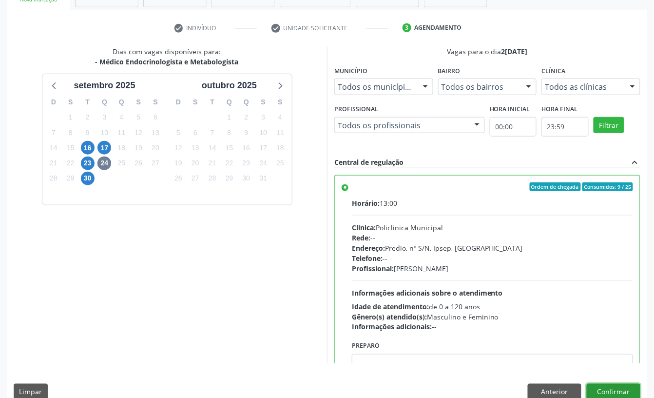
click at [610, 393] on button "Confirmar" at bounding box center [614, 392] width 54 height 17
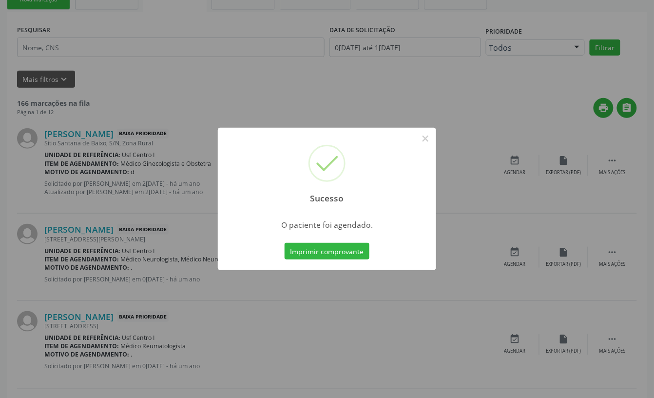
scroll to position [0, 0]
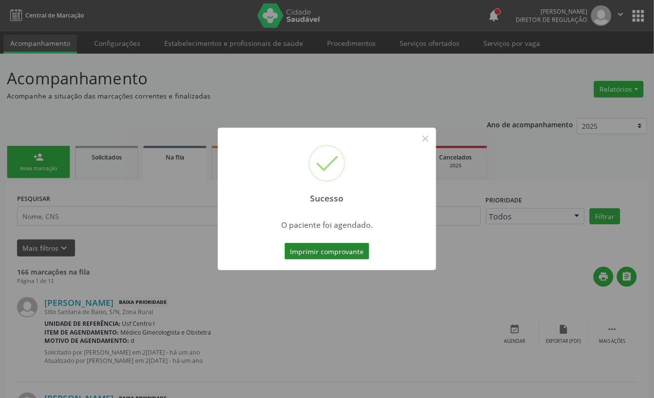
click at [324, 253] on button "Imprimir comprovante" at bounding box center [327, 251] width 85 height 17
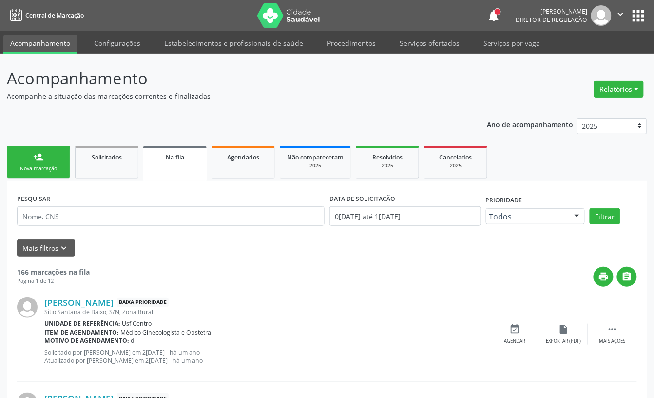
click at [62, 172] on link "person_add Nova marcação" at bounding box center [38, 162] width 63 height 33
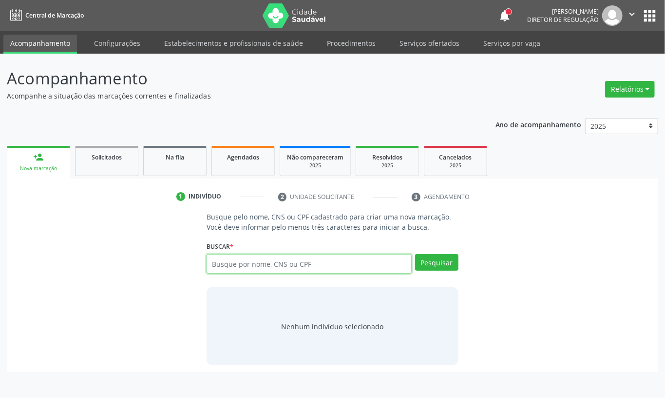
click at [254, 260] on input "text" at bounding box center [309, 263] width 205 height 19
type input ","
type input "marly maria da silva"
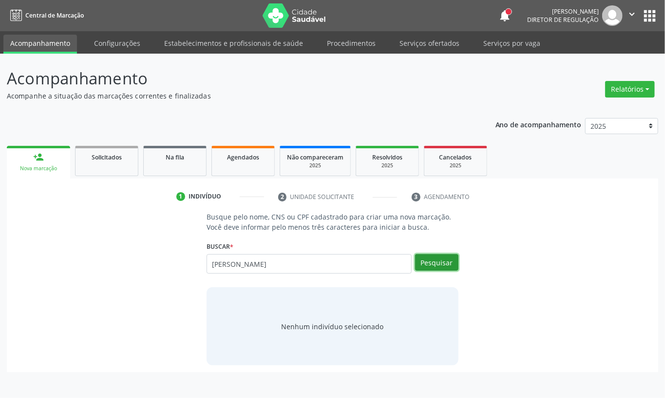
click at [427, 268] on button "Pesquisar" at bounding box center [436, 262] width 43 height 17
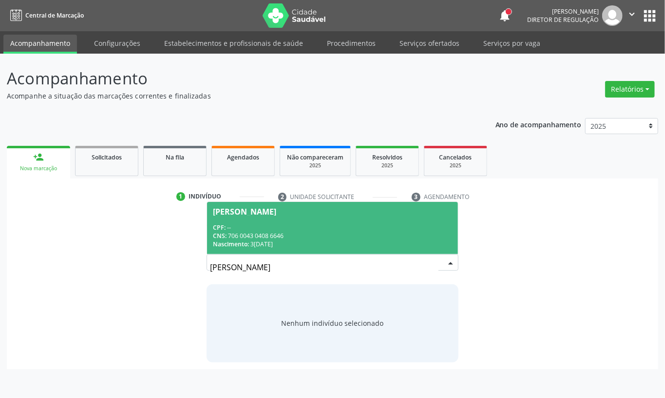
click at [329, 234] on div "CNS: 706 0043 0408 6646" at bounding box center [332, 236] width 239 height 8
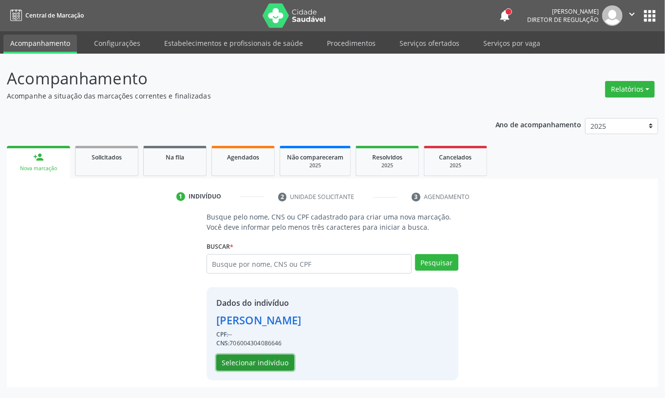
click at [250, 365] on button "Selecionar indivíduo" at bounding box center [255, 362] width 78 height 17
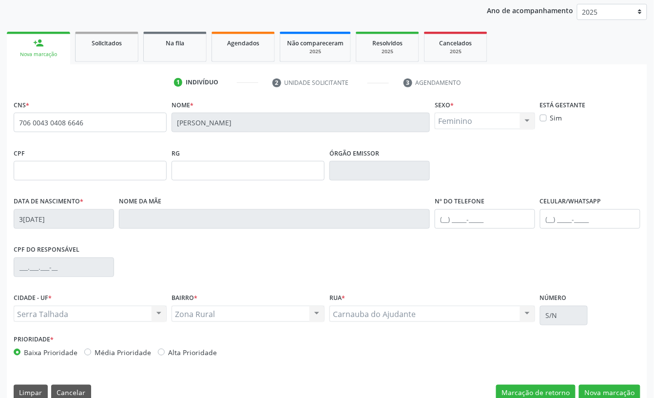
scroll to position [131, 0]
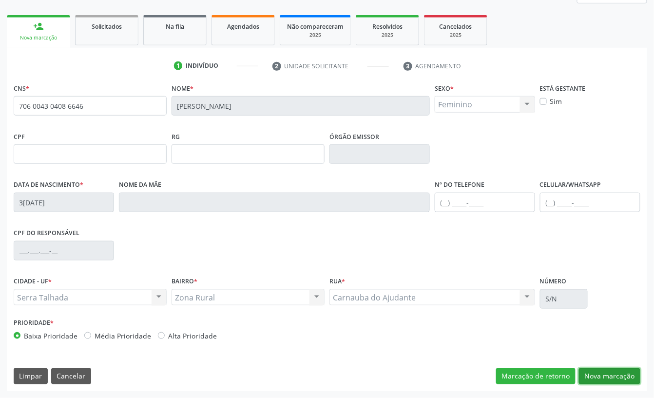
click at [599, 372] on button "Nova marcação" at bounding box center [609, 376] width 61 height 17
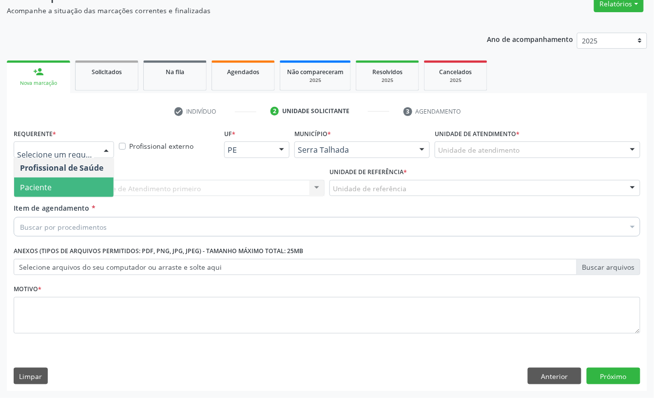
click at [60, 184] on span "Paciente" at bounding box center [63, 186] width 99 height 19
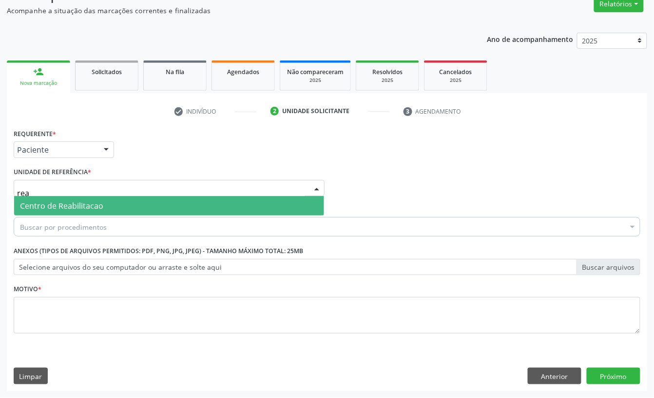
type input "reab"
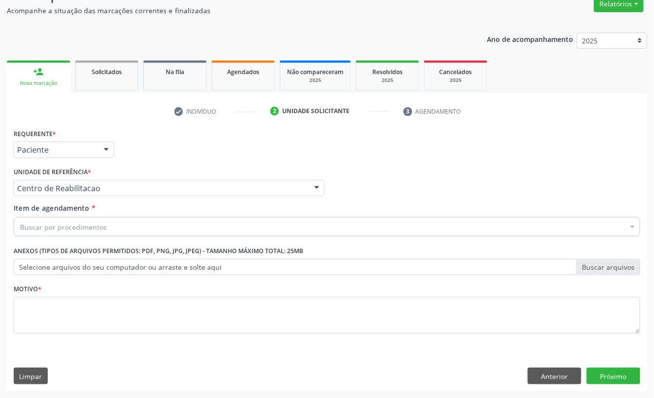
click at [110, 219] on div "Buscar por procedimentos" at bounding box center [327, 226] width 627 height 19
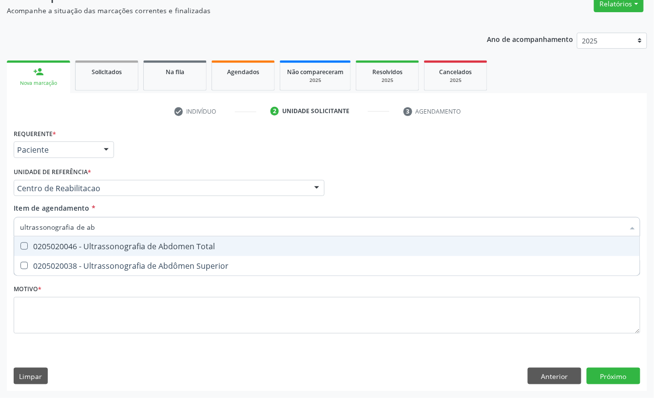
type input "ultrassonografia de abd"
click at [110, 242] on div "0205020046 - Ultrassonografia de Abdomen Total" at bounding box center [327, 246] width 614 height 8
checkbox Total "true"
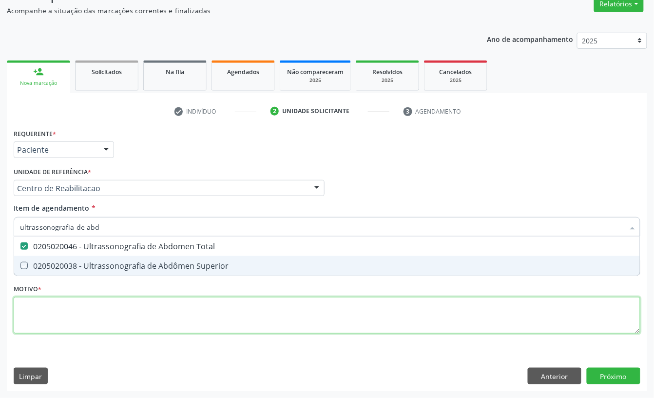
click at [76, 308] on div "Requerente * Paciente Profissional de Saúde Paciente Nenhum resultado encontrad…" at bounding box center [327, 236] width 627 height 221
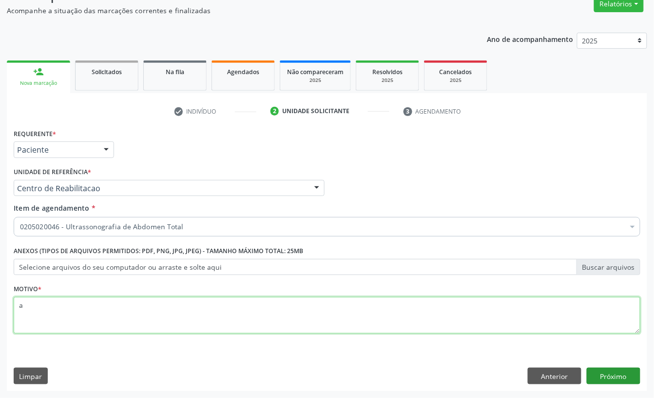
type textarea "a"
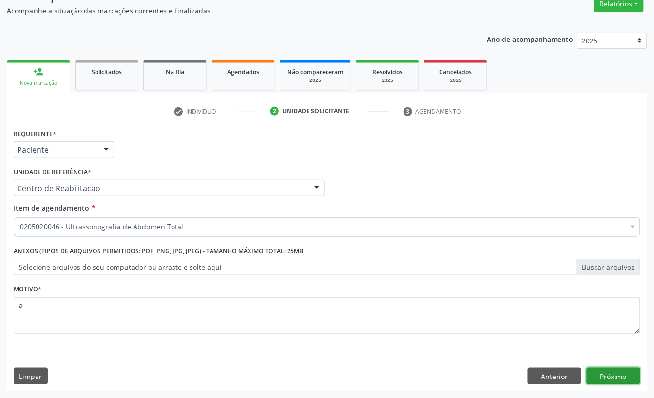
click at [617, 375] on button "Próximo" at bounding box center [614, 376] width 54 height 17
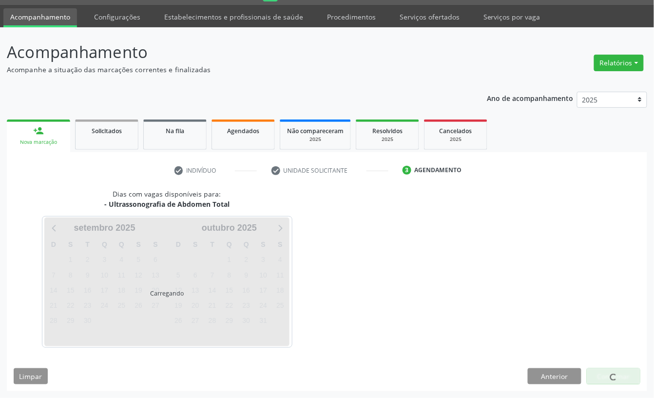
scroll to position [27, 0]
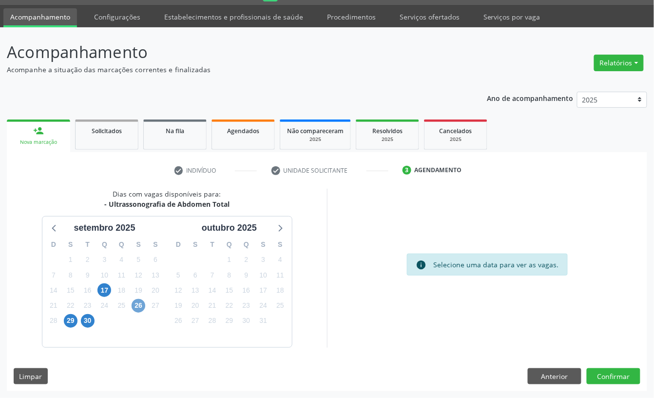
click at [133, 301] on span "26" at bounding box center [139, 306] width 14 height 14
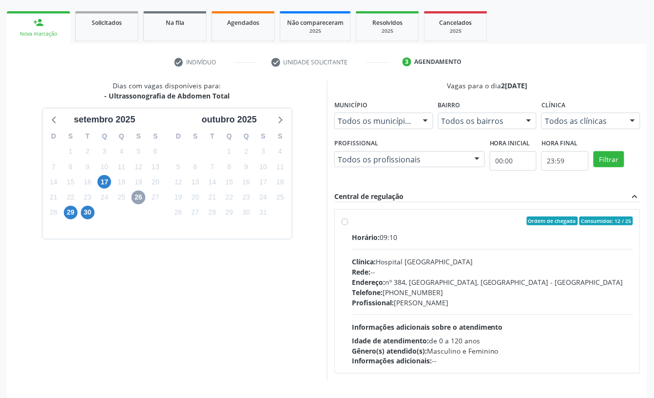
scroll to position [157, 0]
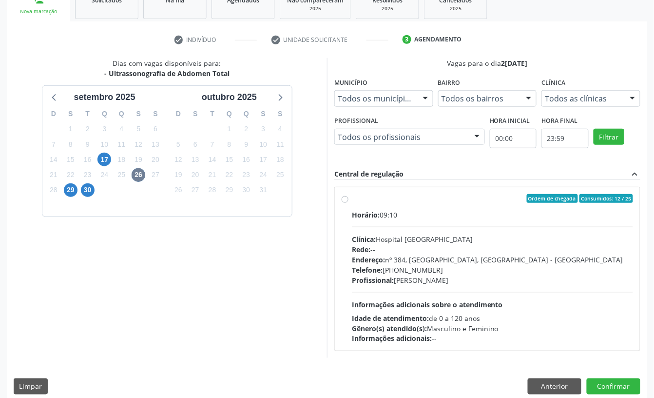
click at [418, 252] on div "Rede: --" at bounding box center [492, 249] width 281 height 10
click at [349, 203] on input "Ordem de chegada Consumidos: 12 / 25 Horário: 09:10 Clínica: Hospital Sao Franc…" at bounding box center [345, 198] width 7 height 9
radio input "true"
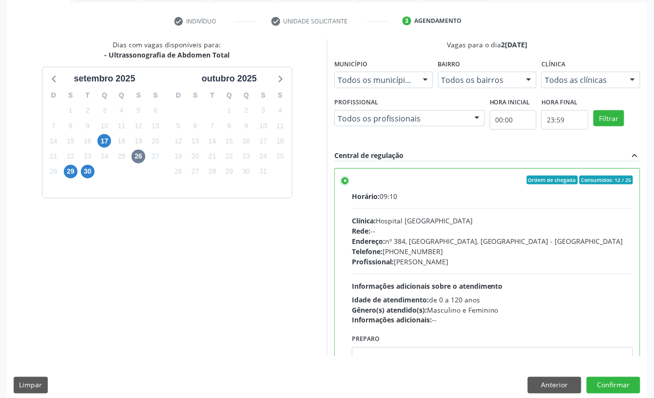
scroll to position [185, 0]
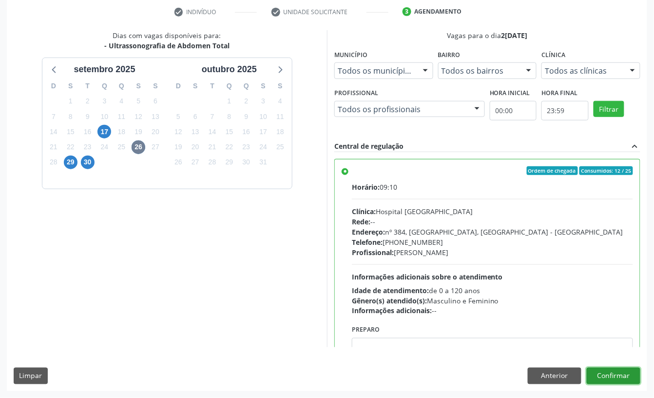
click at [630, 382] on button "Confirmar" at bounding box center [614, 376] width 54 height 17
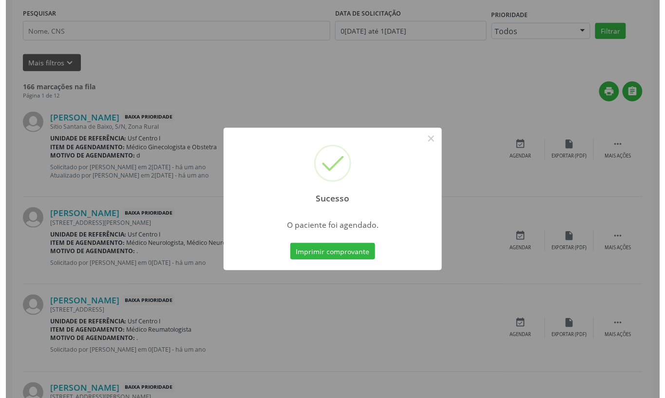
scroll to position [0, 0]
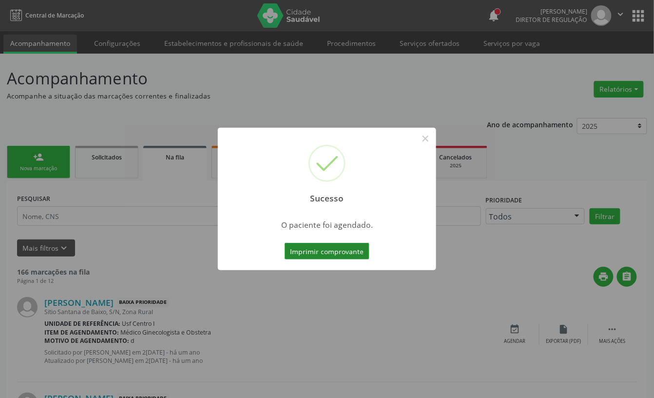
click at [330, 245] on button "Imprimir comprovante" at bounding box center [327, 251] width 85 height 17
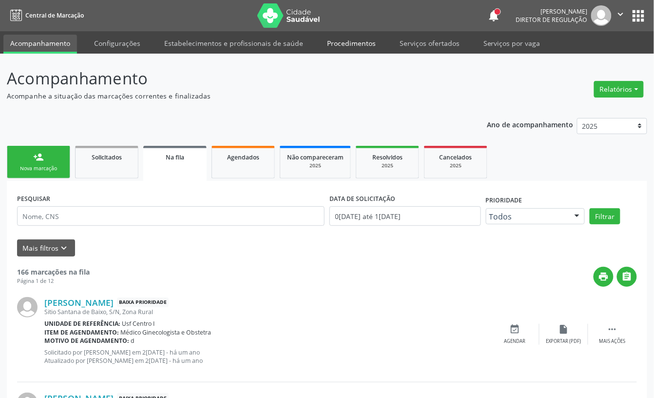
click at [345, 43] on link "Procedimentos" at bounding box center [351, 43] width 62 height 17
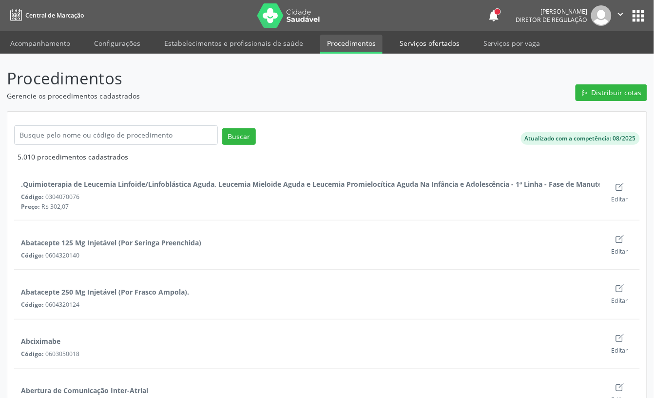
click at [432, 41] on link "Serviços ofertados" at bounding box center [430, 43] width 74 height 17
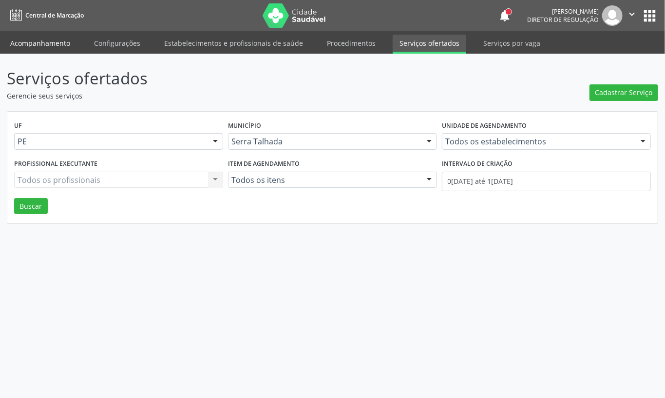
click at [43, 39] on link "Acompanhamento" at bounding box center [40, 43] width 74 height 17
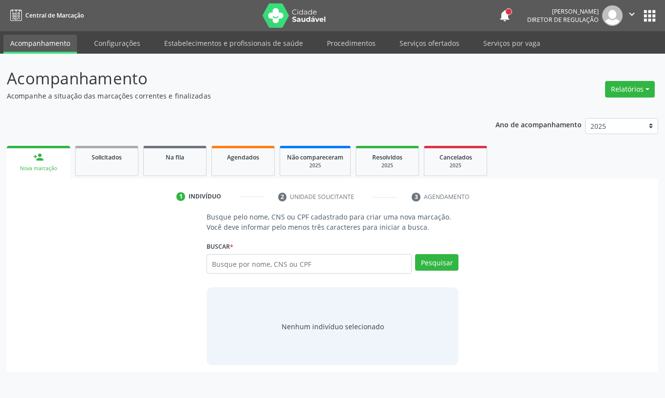
click at [248, 163] on link "Agendados" at bounding box center [243, 161] width 63 height 30
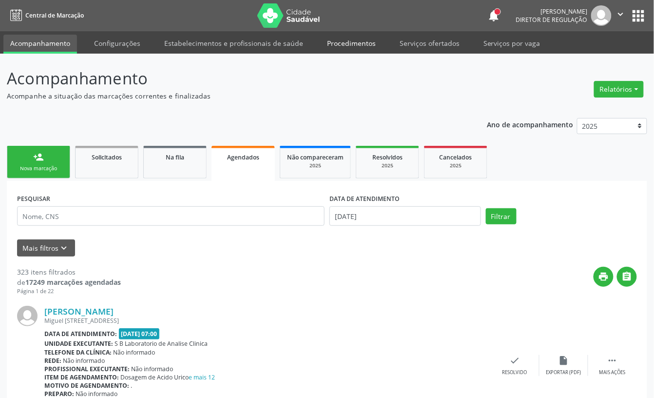
click at [340, 42] on link "Procedimentos" at bounding box center [351, 43] width 62 height 17
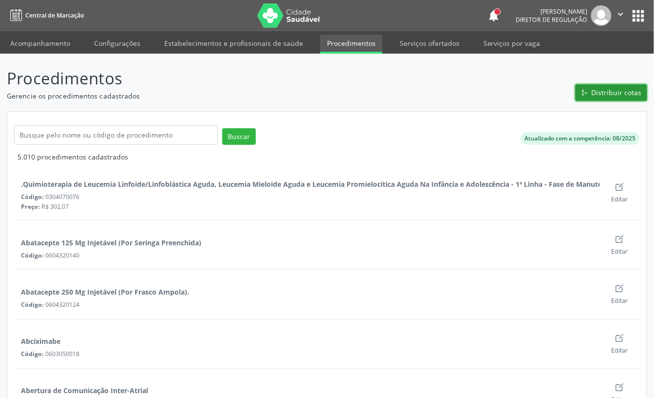
click at [619, 86] on button "Distribuir cotas" at bounding box center [612, 92] width 72 height 17
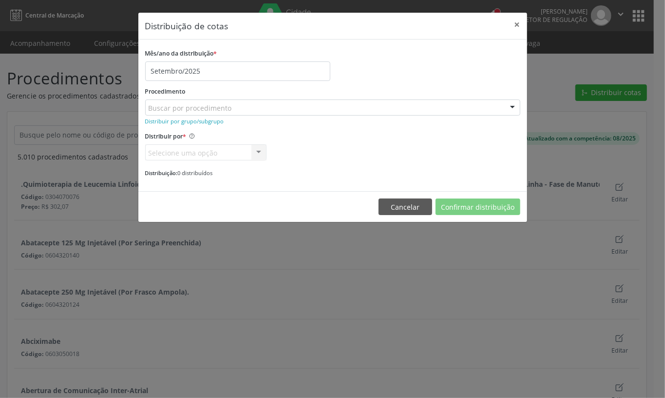
click at [379, 108] on div "Buscar por procedimento" at bounding box center [332, 107] width 375 height 17
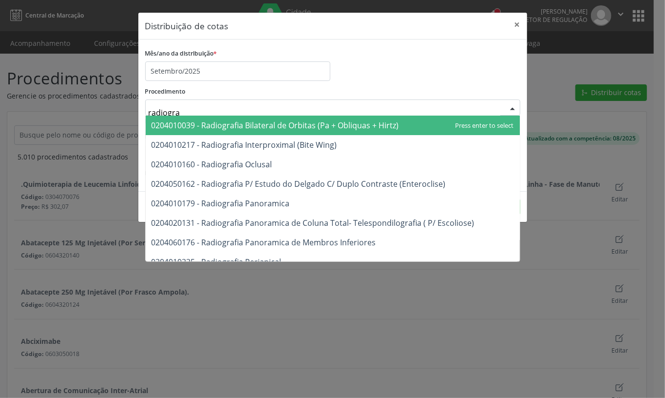
type input "radiograf"
drag, startPoint x: 204, startPoint y: 109, endPoint x: 130, endPoint y: 108, distance: 74.1
click at [130, 108] on div "Distribuição de cotas × Mês/ano da distribuição * Setembro/2025 Procedimento ra…" at bounding box center [332, 199] width 665 height 398
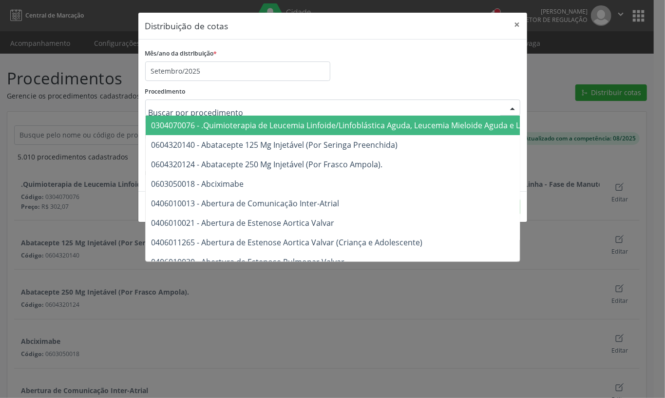
click at [375, 57] on div "Mês/ano da distribuição * Setembro/2025" at bounding box center [333, 63] width 380 height 35
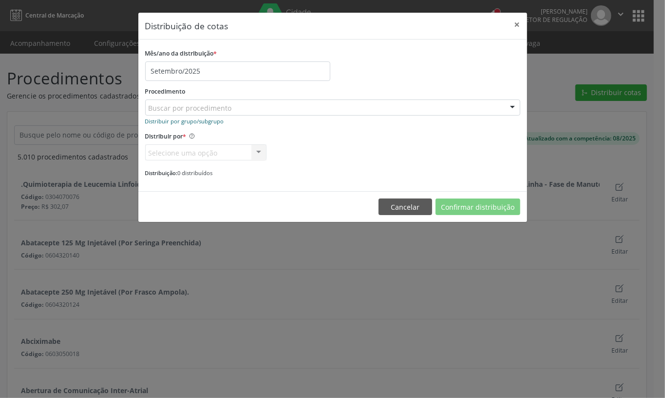
click at [186, 117] on small "Distribuir por grupo/subgrupo" at bounding box center [184, 120] width 79 height 7
click at [347, 108] on div "Selecione um grupo ou subgrupo" at bounding box center [332, 107] width 375 height 17
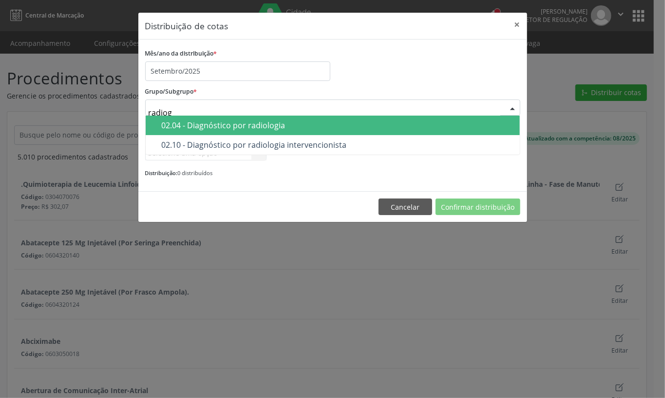
type input "radio"
click at [340, 121] on span "02.04 - Diagnóstico por radiologia" at bounding box center [333, 125] width 374 height 19
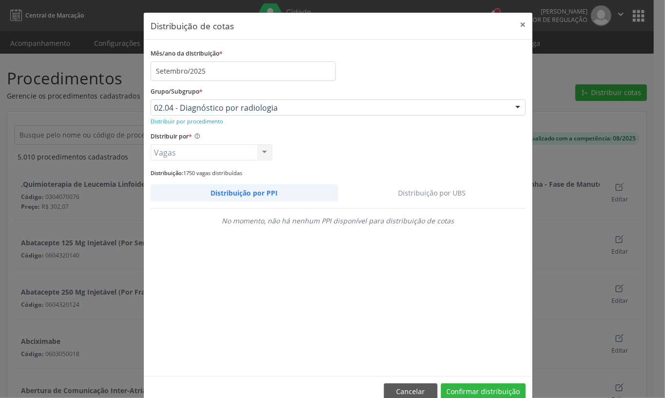
click at [420, 197] on link "Distribuição por UBS" at bounding box center [432, 192] width 188 height 17
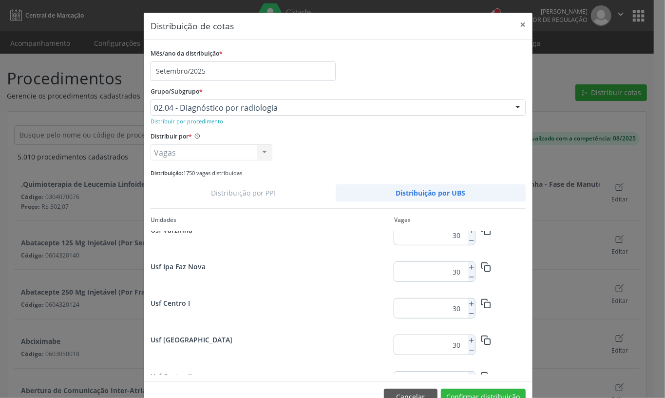
scroll to position [1259, 0]
click at [468, 299] on button at bounding box center [471, 304] width 7 height 10
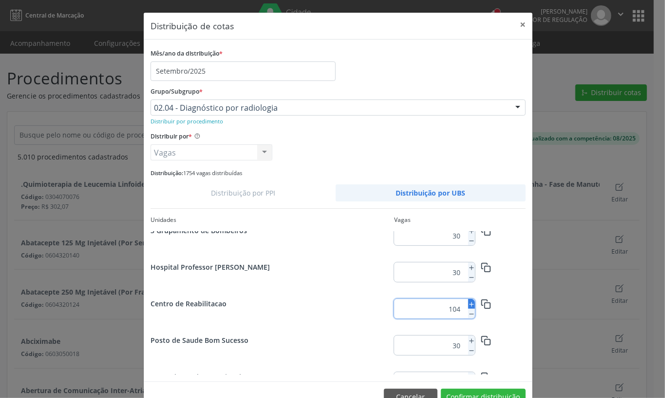
click at [468, 299] on button at bounding box center [471, 304] width 7 height 10
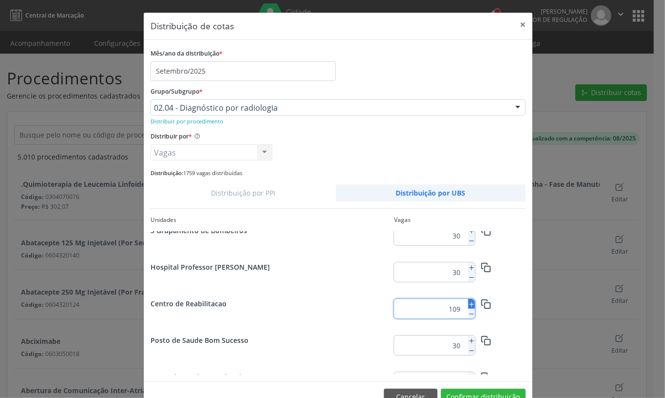
click at [468, 299] on button at bounding box center [471, 304] width 7 height 10
type input "110"
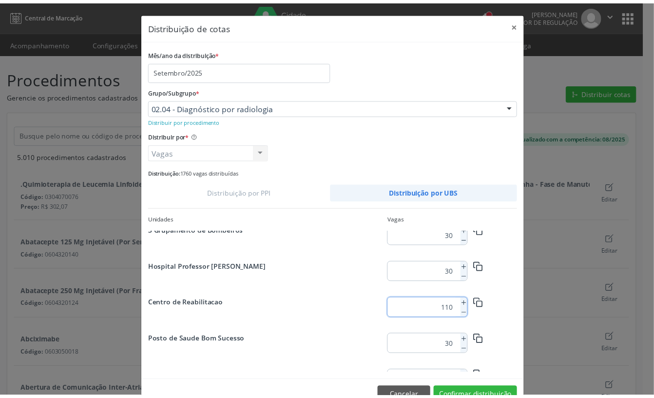
scroll to position [27, 0]
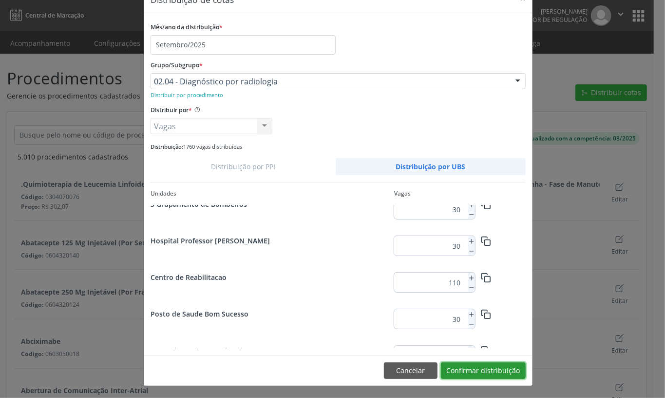
click at [472, 377] on button "Confirmar distribuição" at bounding box center [483, 370] width 85 height 17
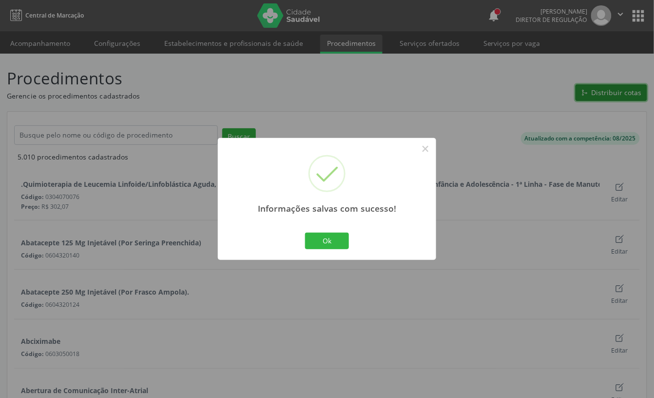
scroll to position [0, 0]
click at [328, 246] on button "Ok" at bounding box center [327, 241] width 44 height 17
